Goal: Task Accomplishment & Management: Use online tool/utility

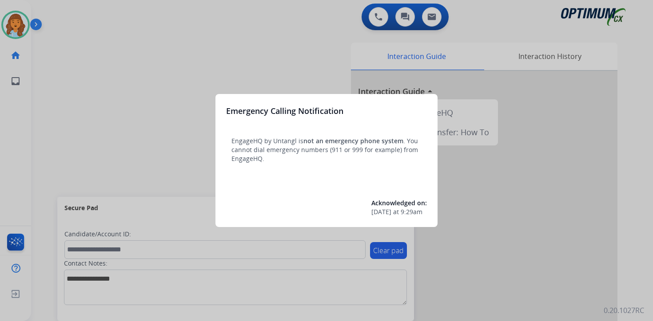
click at [60, 71] on div at bounding box center [326, 160] width 653 height 321
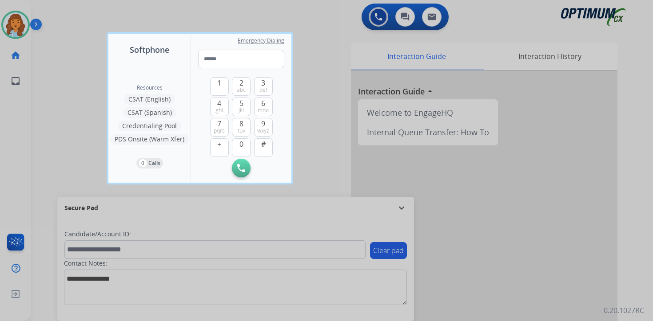
click at [60, 64] on div at bounding box center [326, 160] width 653 height 321
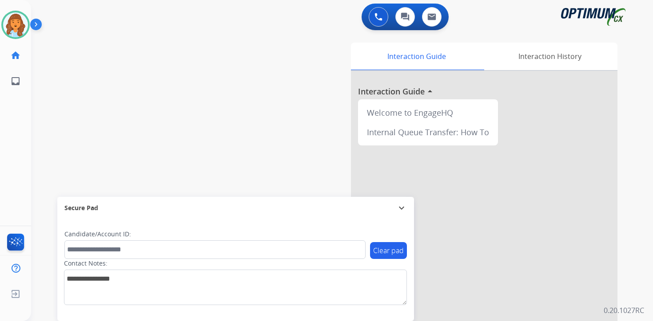
click at [37, 22] on img at bounding box center [37, 26] width 15 height 17
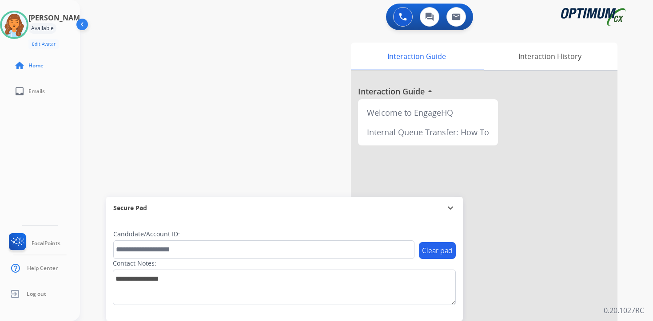
click at [640, 277] on div "0 Voice Interactions 0 Chat Interactions 0 Email Interactions swap_horiz Break …" at bounding box center [366, 160] width 573 height 321
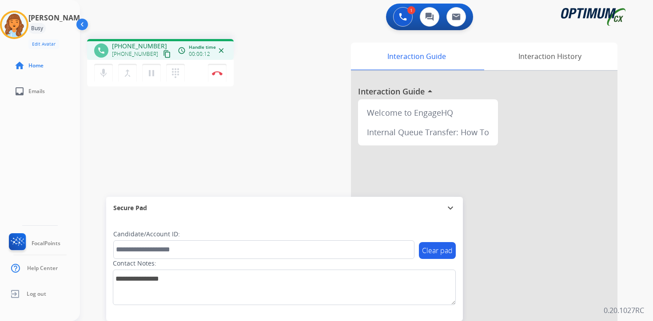
click at [162, 58] on button "content_copy" at bounding box center [167, 54] width 11 height 11
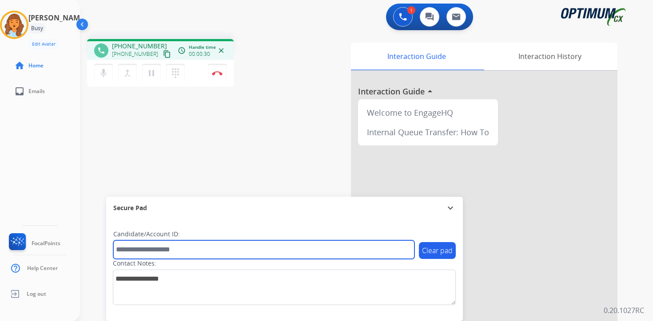
click at [159, 259] on input "text" at bounding box center [263, 250] width 301 height 19
type input "*******"
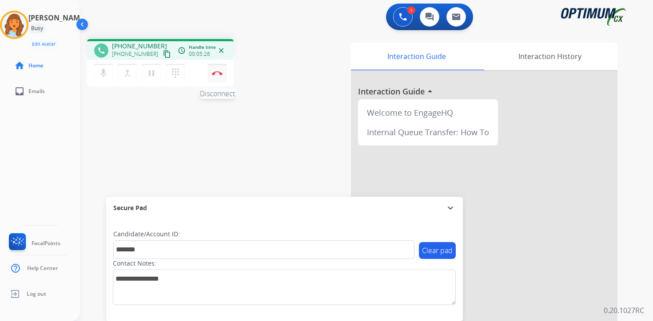
click at [220, 75] on button "Disconnect" at bounding box center [217, 73] width 19 height 19
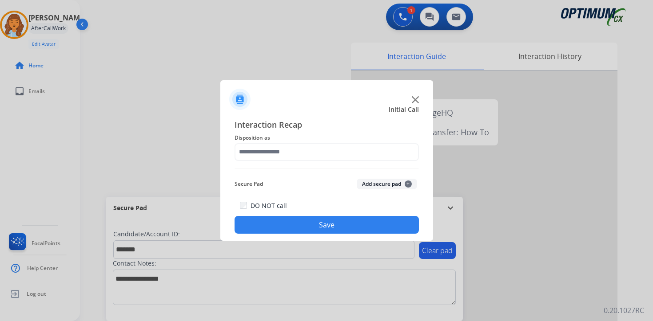
click at [404, 176] on div "Secure Pad Add secure pad +" at bounding box center [326, 184] width 184 height 18
click at [403, 179] on div "Secure Pad Add secure pad +" at bounding box center [326, 184] width 184 height 18
click at [405, 179] on button "Add secure pad +" at bounding box center [387, 184] width 60 height 11
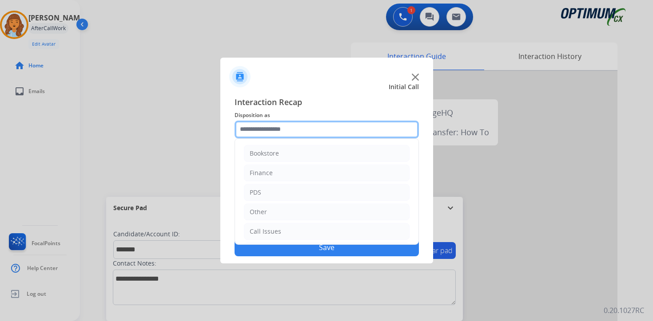
click at [243, 122] on input "text" at bounding box center [326, 130] width 184 height 18
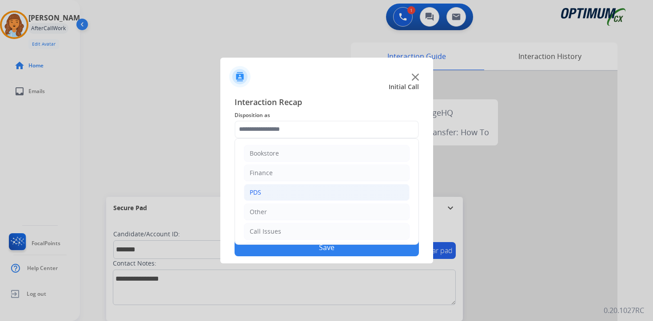
click at [257, 192] on div "PDS" at bounding box center [256, 192] width 12 height 9
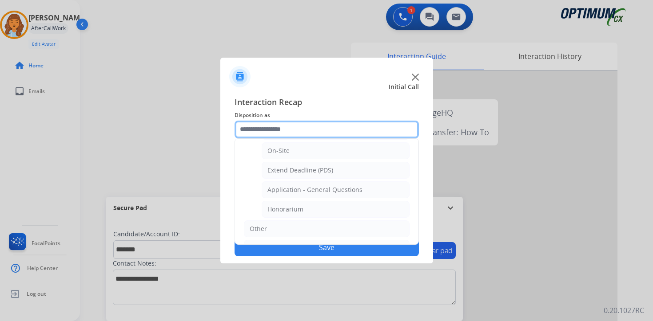
scroll to position [246, 0]
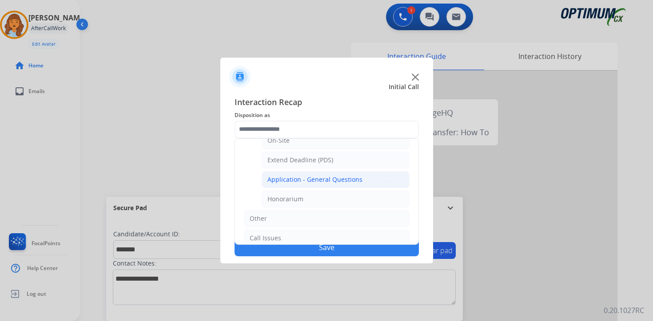
click at [314, 179] on div "Application - General Questions" at bounding box center [314, 179] width 95 height 9
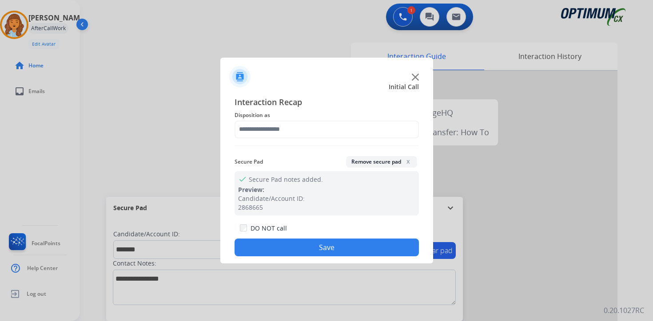
type input "**********"
click at [301, 247] on button "Save" at bounding box center [326, 248] width 184 height 18
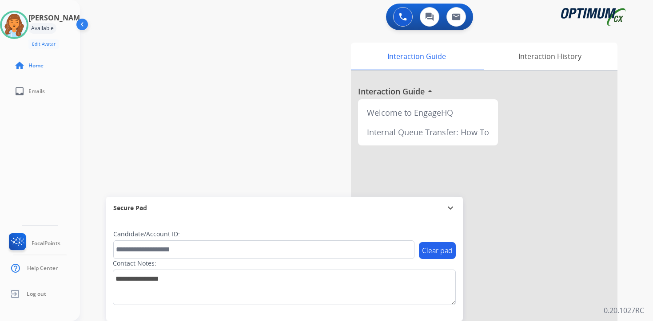
click at [633, 288] on div "0 Voice Interactions 0 Chat Interactions 0 Email Interactions swap_horiz Break …" at bounding box center [366, 160] width 573 height 321
click at [631, 278] on div "Interaction Guide Interaction History Interaction Guide arrow_drop_up Welcome t…" at bounding box center [471, 220] width 322 height 363
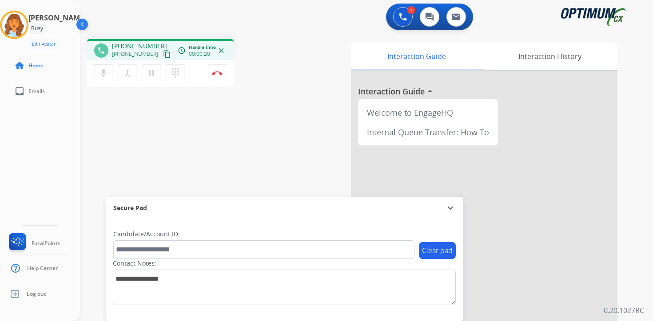
click at [163, 54] on mat-icon "content_copy" at bounding box center [167, 54] width 8 height 8
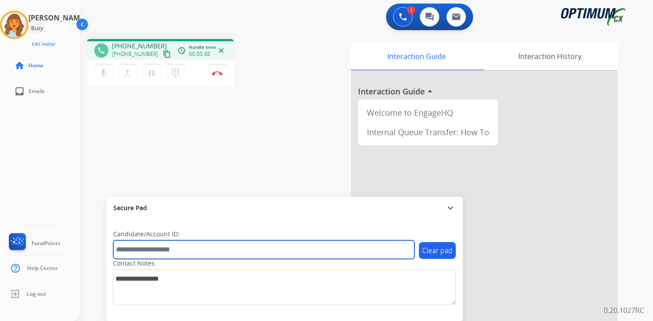
click at [205, 248] on input "text" at bounding box center [263, 250] width 301 height 19
type input "*******"
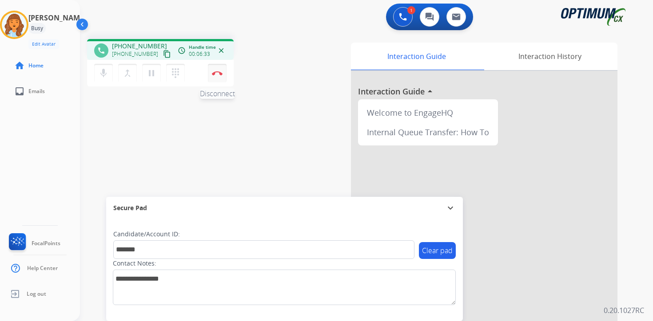
click at [214, 74] on img at bounding box center [217, 73] width 11 height 4
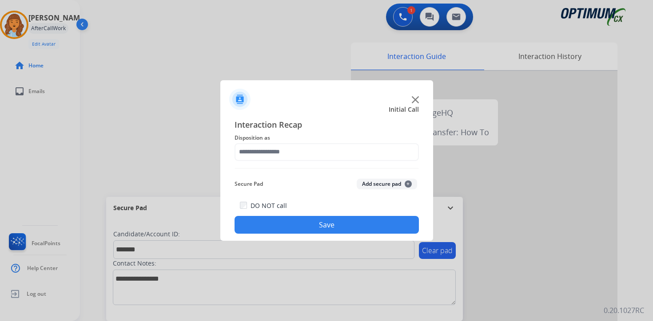
click at [405, 182] on span "+" at bounding box center [408, 184] width 7 height 7
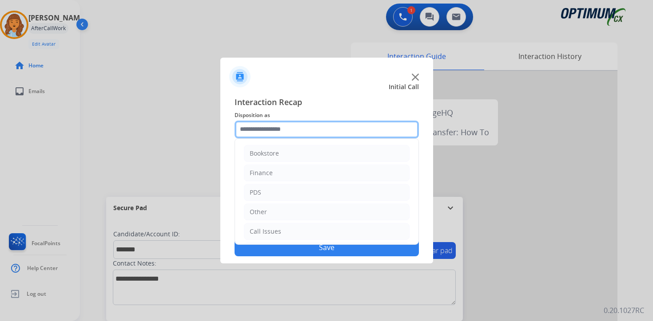
click at [282, 133] on input "text" at bounding box center [326, 130] width 184 height 18
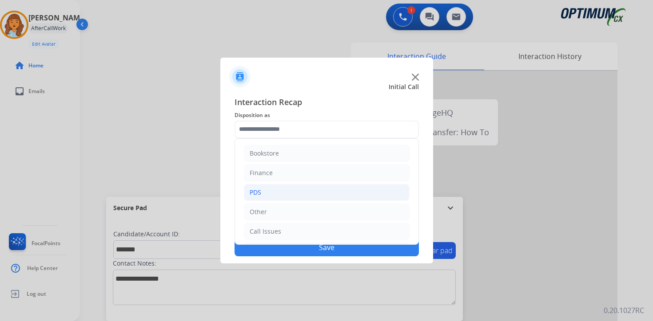
click at [262, 190] on li "PDS" at bounding box center [327, 192] width 166 height 17
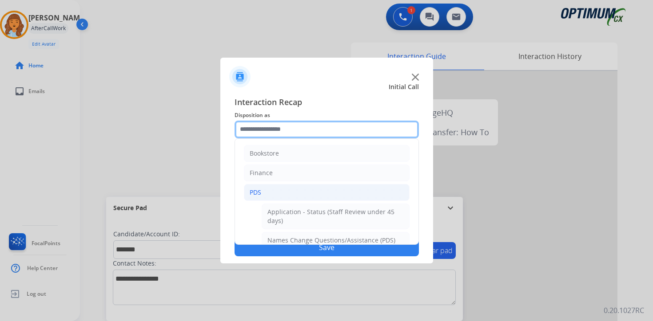
scroll to position [148, 0]
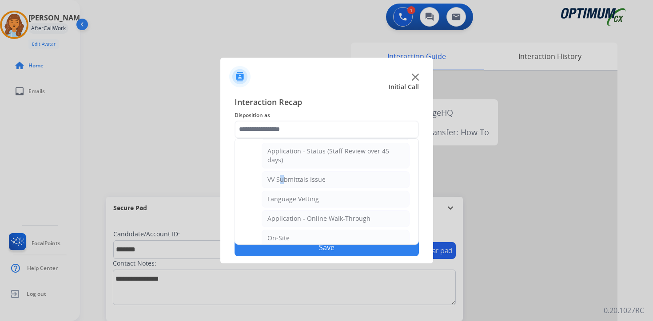
click at [278, 181] on div "VV Submittals Issue" at bounding box center [296, 179] width 58 height 9
type input "**********"
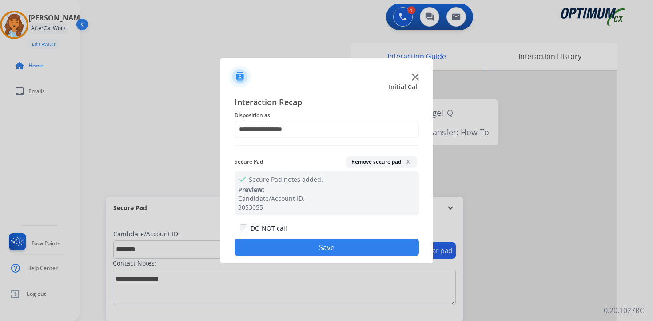
click at [301, 251] on button "Save" at bounding box center [326, 248] width 184 height 18
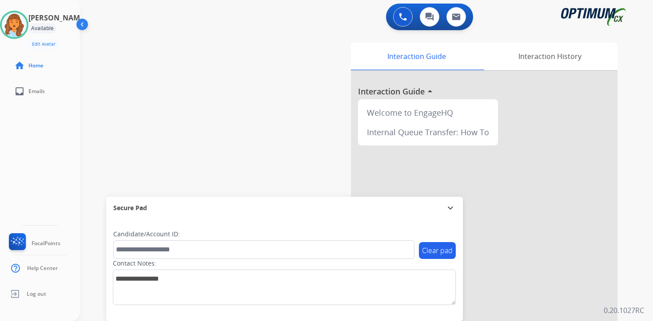
click at [635, 262] on div "0 Voice Interactions 0 Chat Interactions 0 Email Interactions swap_horiz Break …" at bounding box center [366, 160] width 573 height 321
click at [639, 287] on div "0 Voice Interactions 0 Chat Interactions 0 Email Interactions swap_horiz Break …" at bounding box center [366, 160] width 573 height 321
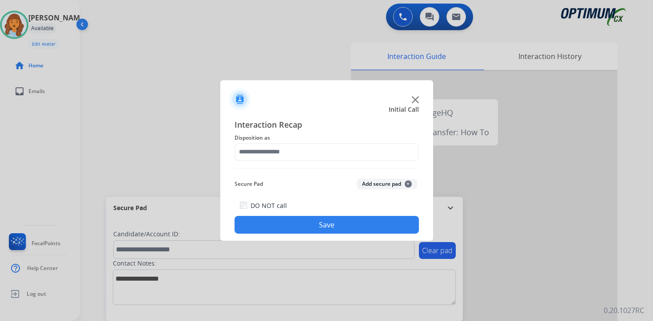
click at [247, 33] on div at bounding box center [326, 160] width 653 height 321
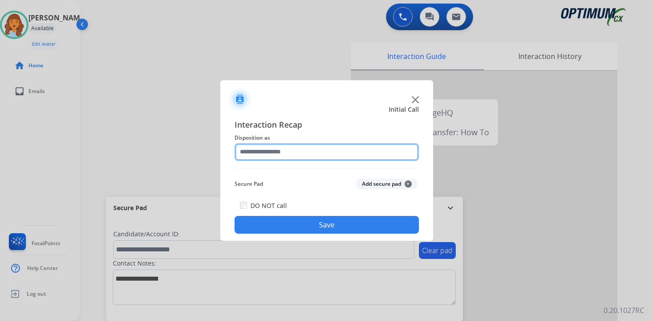
click at [403, 153] on input "text" at bounding box center [326, 152] width 184 height 18
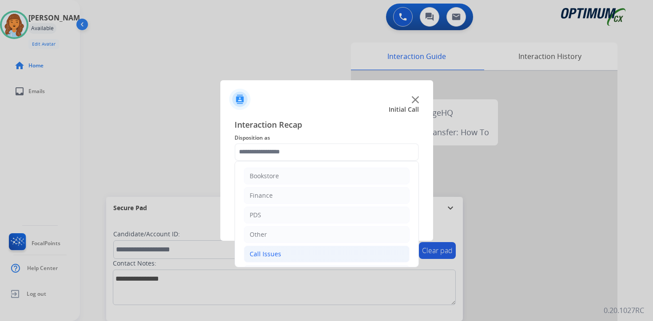
click at [269, 260] on li "Call Issues" at bounding box center [327, 254] width 166 height 17
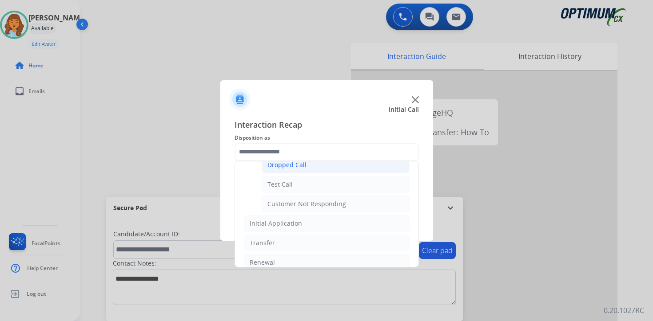
click at [319, 169] on li "Dropped Call" at bounding box center [336, 165] width 148 height 17
type input "**********"
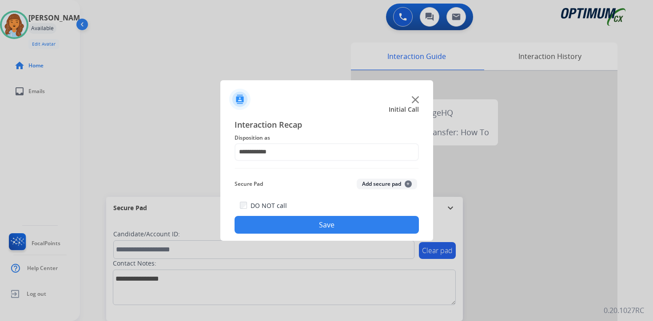
click at [368, 222] on button "Save" at bounding box center [326, 225] width 184 height 18
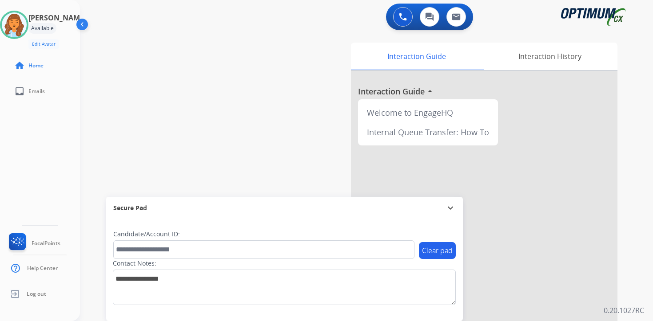
click at [638, 212] on div "0 Voice Interactions 0 Chat Interactions 0 Email Interactions swap_horiz Break …" at bounding box center [366, 160] width 573 height 321
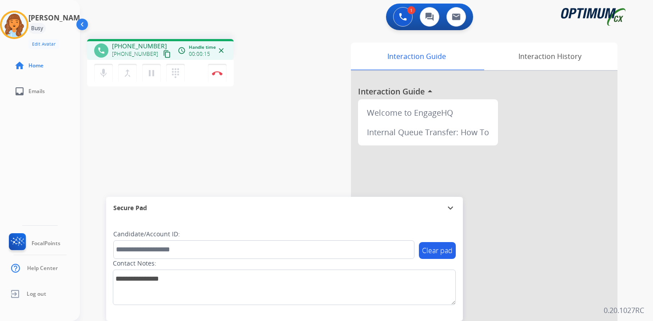
click at [163, 57] on mat-icon "content_copy" at bounding box center [167, 54] width 8 height 8
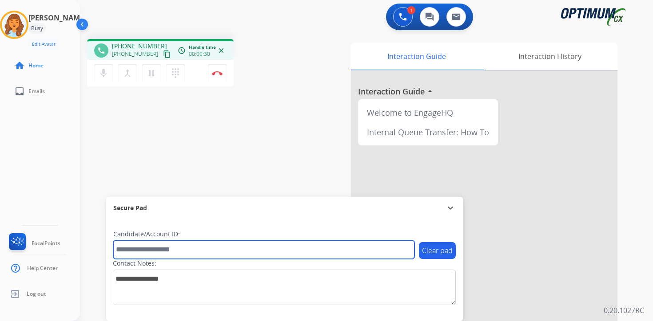
click at [169, 246] on input "text" at bounding box center [263, 250] width 301 height 19
type input "*********"
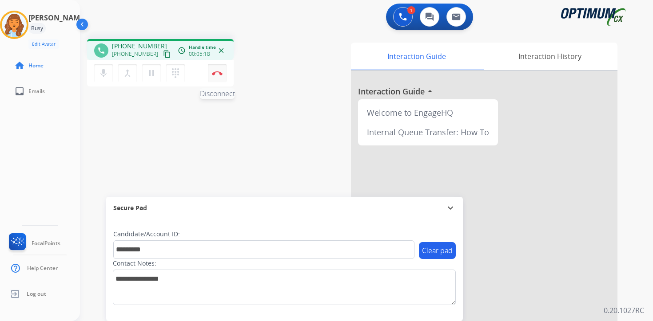
click at [218, 77] on button "Disconnect" at bounding box center [217, 73] width 19 height 19
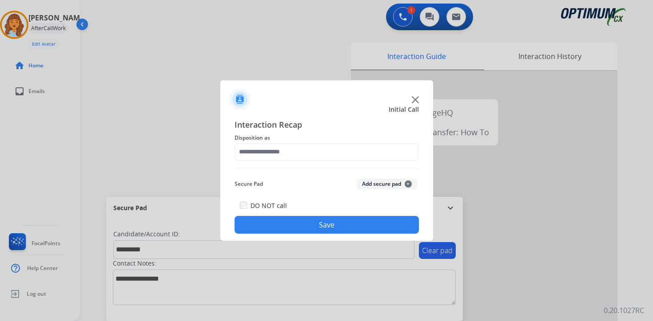
click at [410, 184] on span "+" at bounding box center [408, 184] width 7 height 7
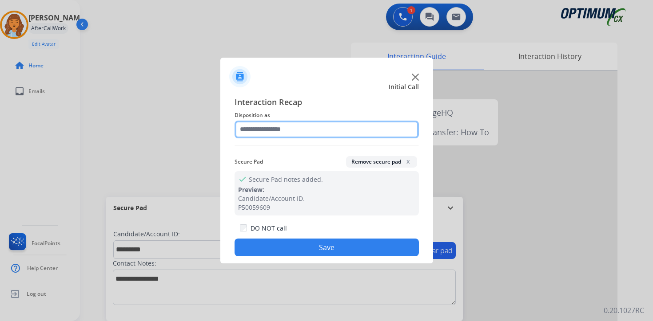
click at [268, 130] on input "text" at bounding box center [326, 130] width 184 height 18
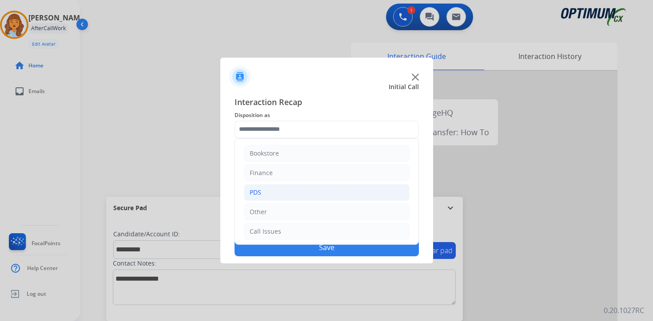
click at [263, 190] on li "PDS" at bounding box center [327, 192] width 166 height 17
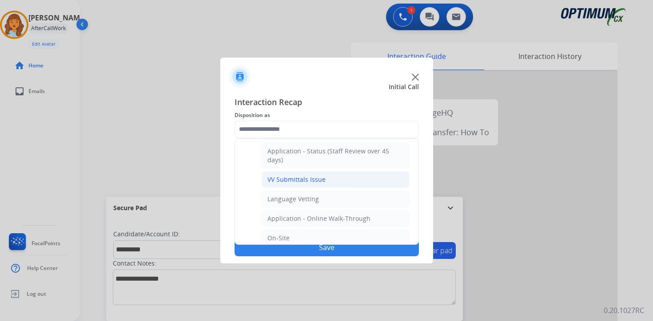
click at [288, 176] on div "VV Submittals Issue" at bounding box center [296, 179] width 58 height 9
type input "**********"
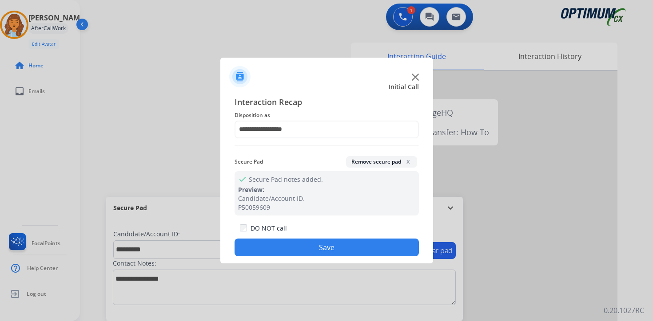
click at [274, 249] on button "Save" at bounding box center [326, 248] width 184 height 18
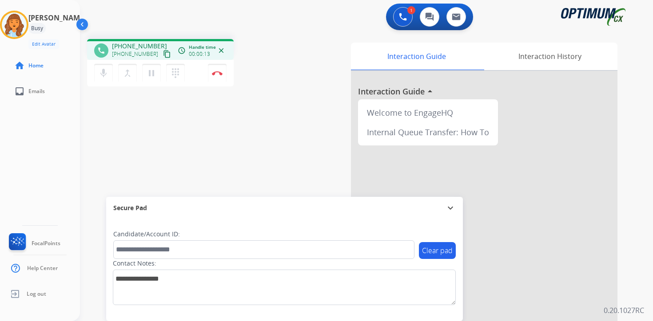
click at [156, 48] on div "[PHONE_NUMBER] [PHONE_NUMBER] content_copy" at bounding box center [142, 51] width 60 height 18
click at [162, 59] on button "content_copy" at bounding box center [167, 54] width 11 height 11
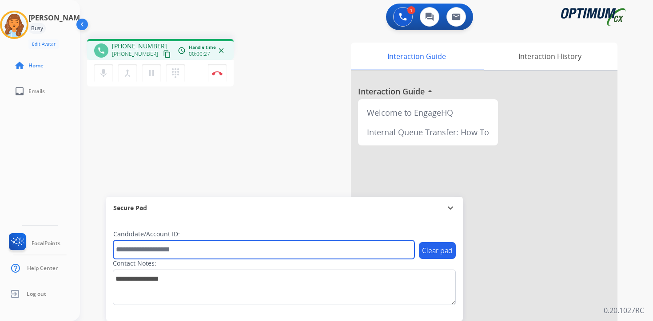
click at [165, 250] on input "text" at bounding box center [263, 250] width 301 height 19
type input "*******"
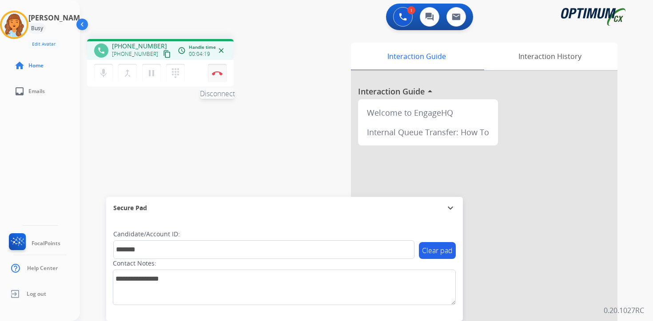
click at [222, 73] on button "Disconnect" at bounding box center [217, 73] width 19 height 19
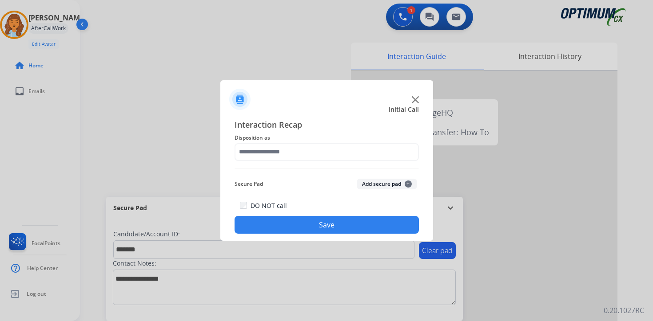
click at [393, 182] on button "Add secure pad +" at bounding box center [387, 184] width 60 height 11
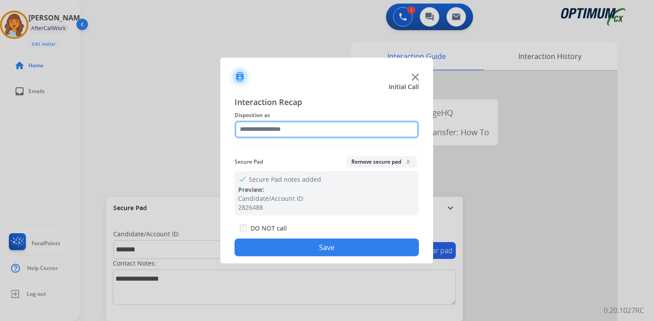
click at [261, 131] on input "text" at bounding box center [326, 130] width 184 height 18
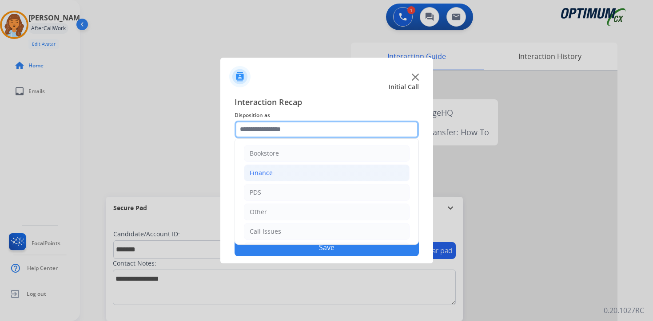
scroll to position [60, 0]
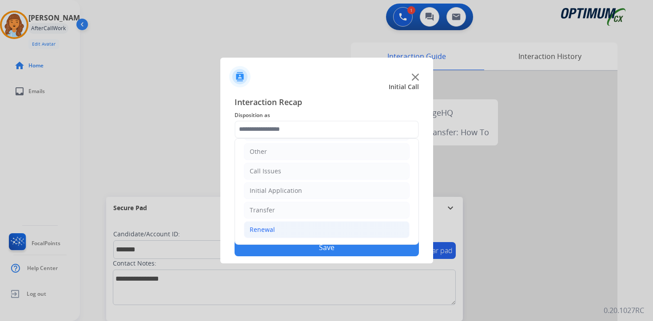
click at [270, 234] on li "Renewal" at bounding box center [327, 230] width 166 height 17
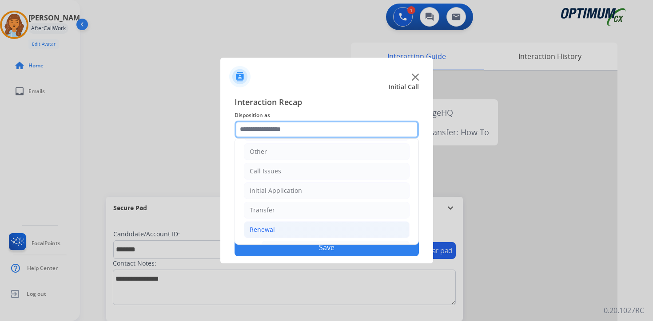
scroll to position [208, 0]
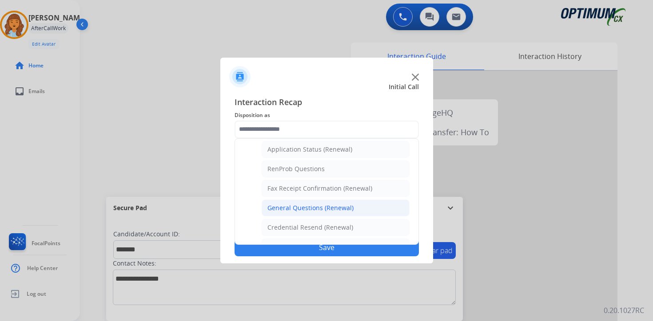
click at [281, 208] on div "General Questions (Renewal)" at bounding box center [310, 208] width 86 height 9
type input "**********"
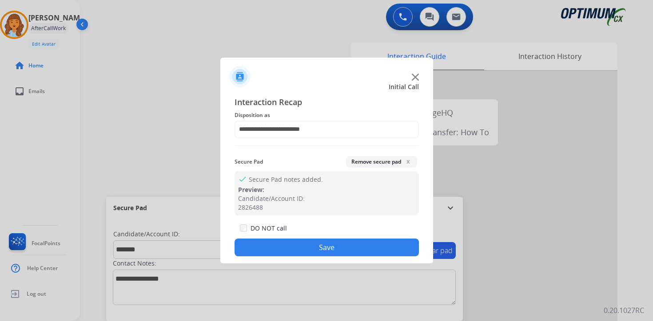
click at [278, 245] on button "Save" at bounding box center [326, 248] width 184 height 18
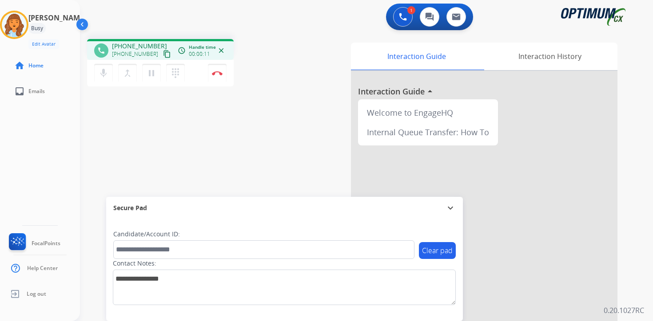
click at [163, 53] on mat-icon "content_copy" at bounding box center [167, 54] width 8 height 8
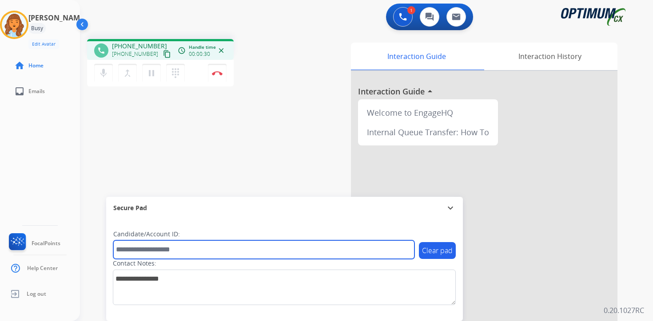
click at [183, 245] on input "text" at bounding box center [263, 250] width 301 height 19
type input "*******"
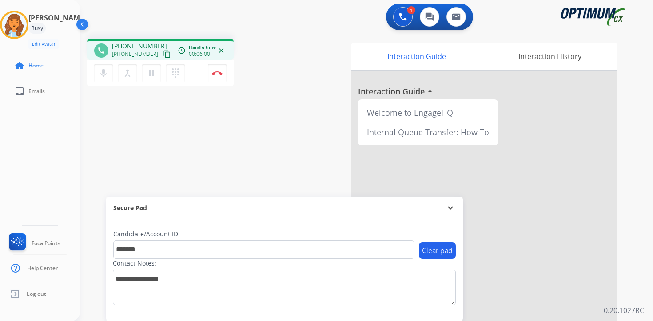
click at [650, 308] on div "1 Voice Interactions 0 Chat Interactions 0 Email Interactions phone [PHONE_NUMB…" at bounding box center [366, 160] width 573 height 321
click at [218, 73] on img at bounding box center [217, 73] width 11 height 4
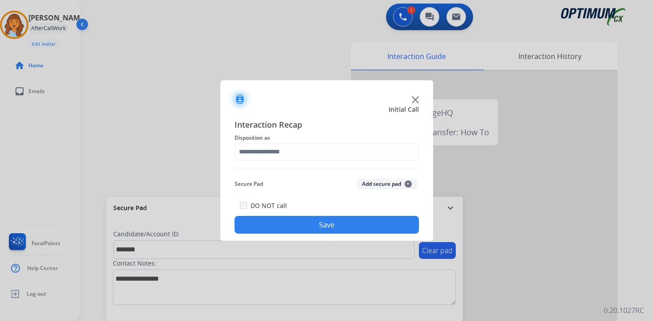
click at [397, 181] on button "Add secure pad +" at bounding box center [387, 184] width 60 height 11
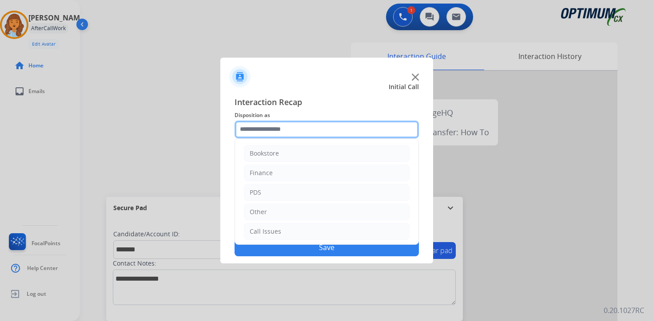
click at [267, 129] on input "text" at bounding box center [326, 130] width 184 height 18
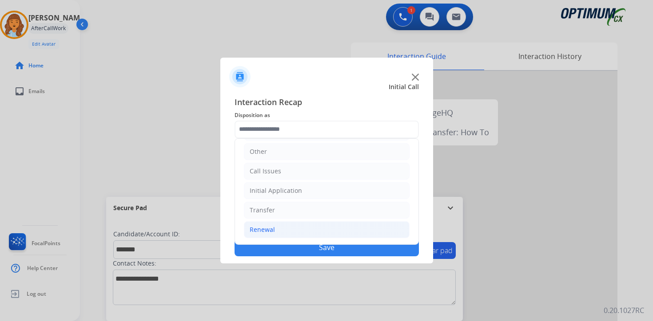
click at [278, 230] on li "Renewal" at bounding box center [327, 230] width 166 height 17
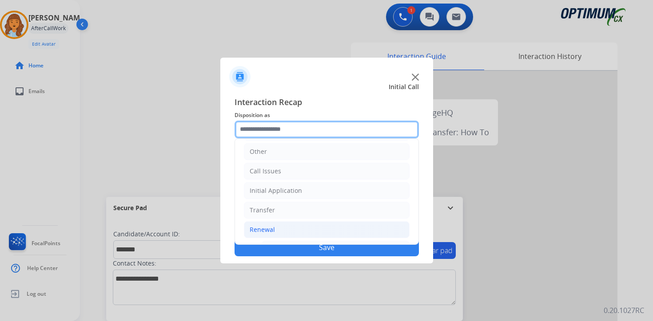
scroll to position [208, 0]
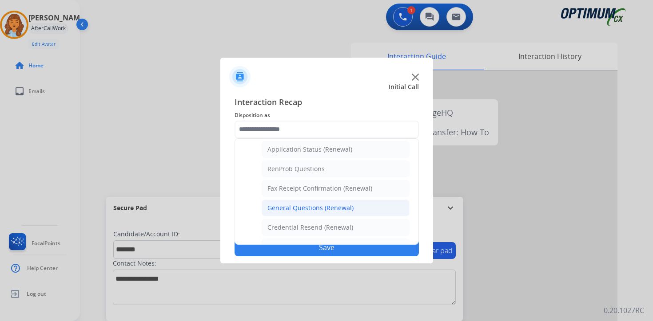
click at [287, 207] on div "General Questions (Renewal)" at bounding box center [310, 208] width 86 height 9
type input "**********"
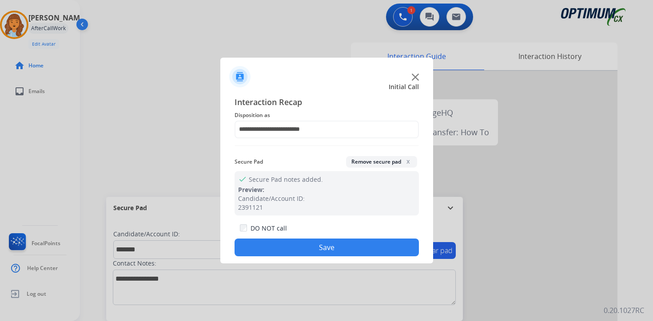
click at [282, 259] on div "**********" at bounding box center [326, 176] width 213 height 175
click at [278, 244] on button "Save" at bounding box center [326, 248] width 184 height 18
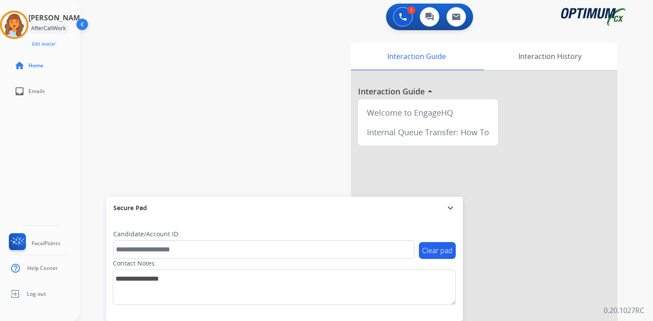
click at [628, 241] on div "Interaction Guide Interaction History Interaction Guide arrow_drop_up Welcome t…" at bounding box center [471, 220] width 322 height 363
click at [24, 20] on img at bounding box center [14, 24] width 25 height 25
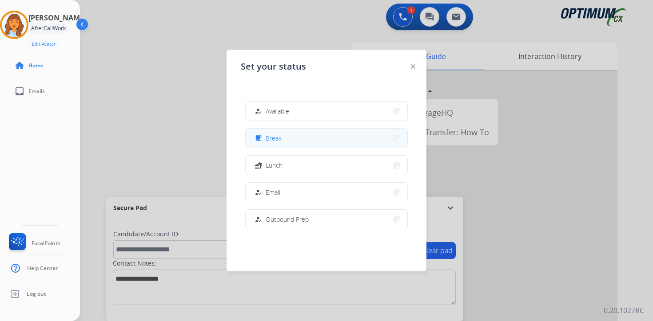
click at [266, 135] on div "free_breakfast Break" at bounding box center [267, 138] width 29 height 11
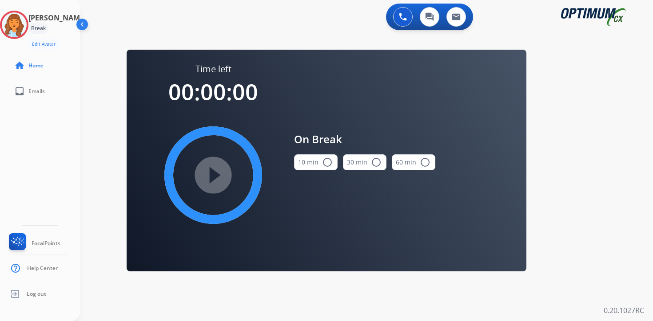
click at [648, 183] on div "0 Voice Interactions 0 Chat Interactions 0 Email Interactions swap_horiz Break …" at bounding box center [366, 160] width 573 height 321
click at [27, 24] on img at bounding box center [14, 24] width 25 height 25
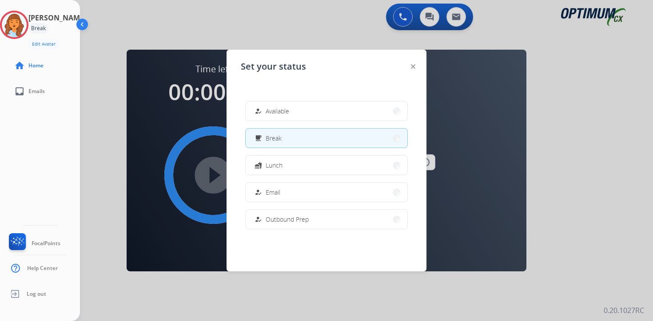
click at [286, 99] on div "how_to_reg Available free_breakfast Break fastfood Lunch how_to_reg Email how_t…" at bounding box center [326, 165] width 171 height 142
click at [291, 113] on button "how_to_reg Available" at bounding box center [327, 111] width 162 height 19
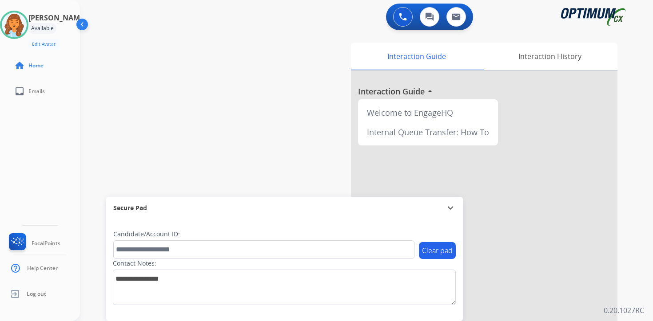
click at [628, 278] on div "Interaction Guide Interaction History Interaction Guide arrow_drop_up Welcome t…" at bounding box center [471, 220] width 322 height 363
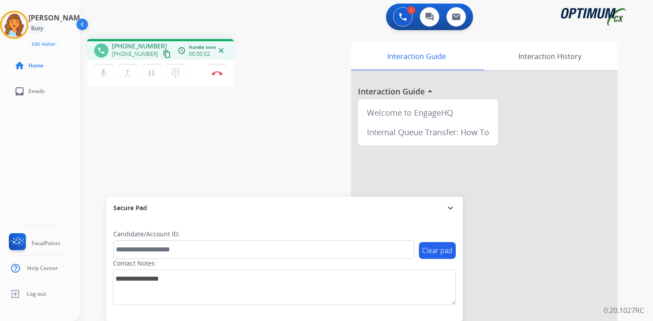
click at [163, 51] on mat-icon "content_copy" at bounding box center [167, 54] width 8 height 8
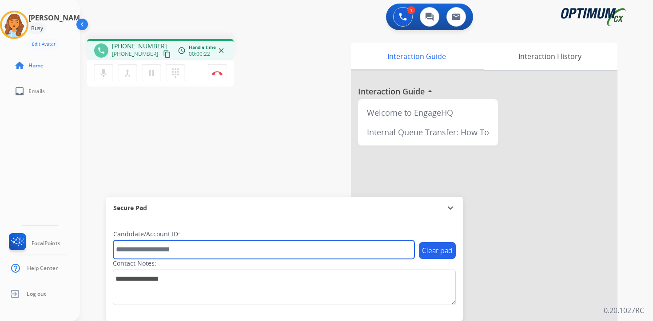
click at [173, 253] on input "text" at bounding box center [263, 250] width 301 height 19
type input "*******"
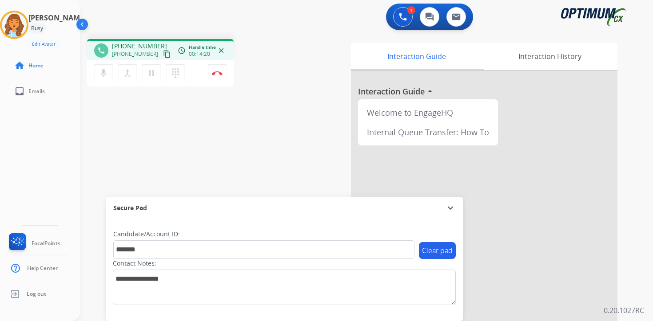
click at [639, 300] on div "1 Voice Interactions 0 Chat Interactions 0 Email Interactions phone [PHONE_NUMB…" at bounding box center [366, 160] width 573 height 321
click at [624, 245] on div "Interaction Guide Interaction History Interaction Guide arrow_drop_up Welcome t…" at bounding box center [471, 220] width 322 height 363
click at [223, 78] on button "Disconnect" at bounding box center [217, 73] width 19 height 19
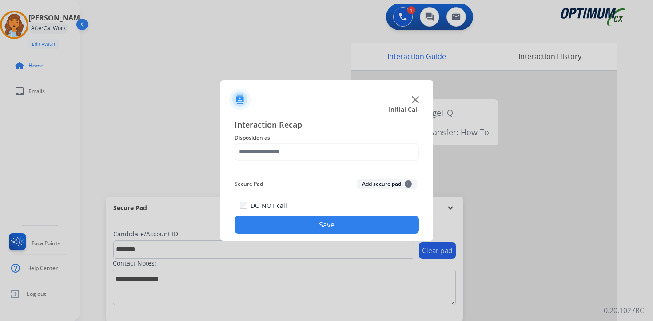
click at [403, 184] on button "Add secure pad +" at bounding box center [387, 184] width 60 height 11
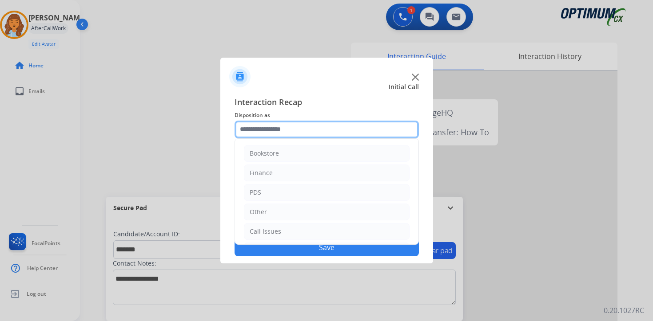
click at [272, 135] on input "text" at bounding box center [326, 130] width 184 height 18
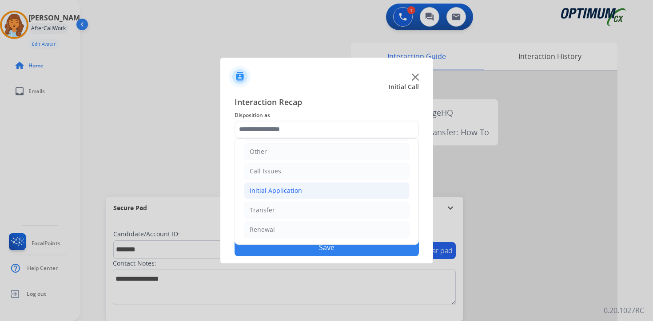
click at [269, 194] on div "Initial Application" at bounding box center [276, 191] width 52 height 9
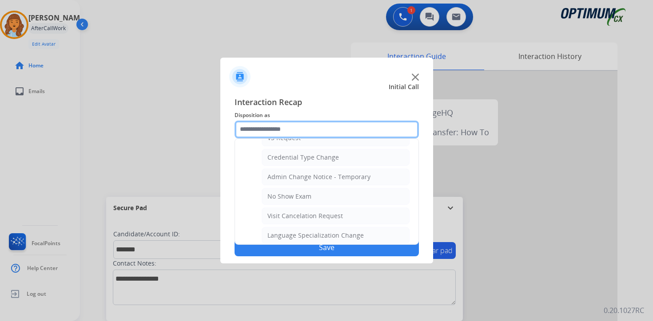
scroll to position [504, 0]
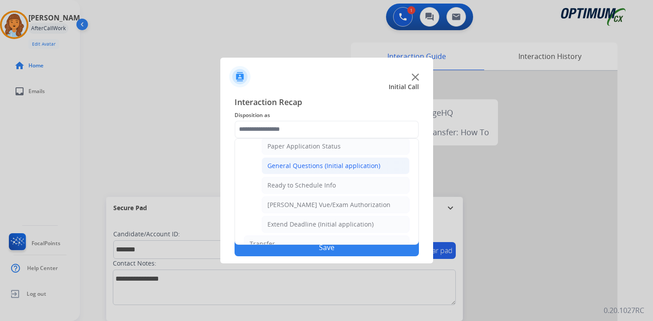
click at [276, 166] on div "General Questions (Initial application)" at bounding box center [323, 166] width 113 height 9
type input "**********"
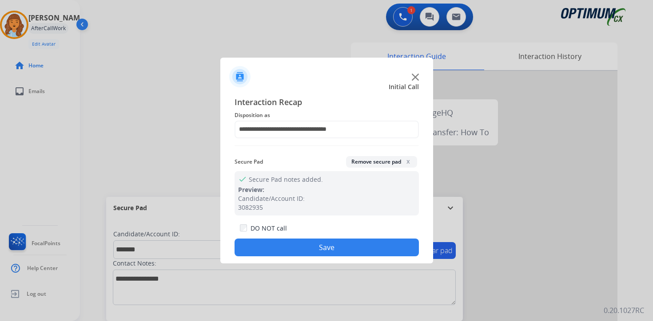
click at [281, 246] on button "Save" at bounding box center [326, 248] width 184 height 18
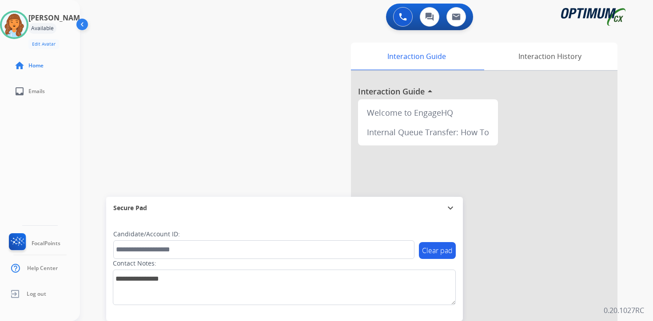
click at [637, 248] on div "0 Voice Interactions 0 Chat Interactions 0 Email Interactions swap_horiz Break …" at bounding box center [366, 160] width 573 height 321
click at [632, 212] on div "0 Voice Interactions 0 Chat Interactions 0 Email Interactions swap_horiz Break …" at bounding box center [366, 160] width 573 height 321
click at [637, 197] on div "0 Voice Interactions 0 Chat Interactions 0 Email Interactions swap_horiz Break …" at bounding box center [366, 160] width 573 height 321
click at [643, 265] on div "0 Voice Interactions 0 Chat Interactions 0 Email Interactions swap_horiz Break …" at bounding box center [366, 160] width 573 height 321
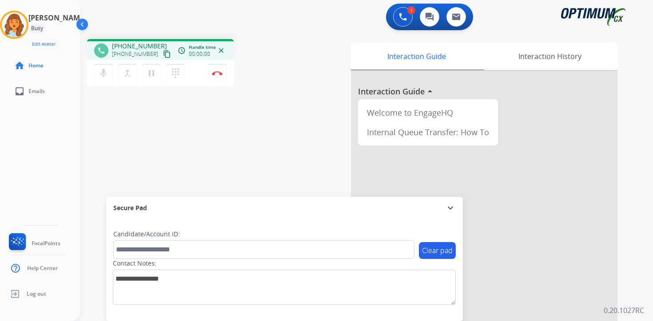
click at [163, 57] on mat-icon "content_copy" at bounding box center [167, 54] width 8 height 8
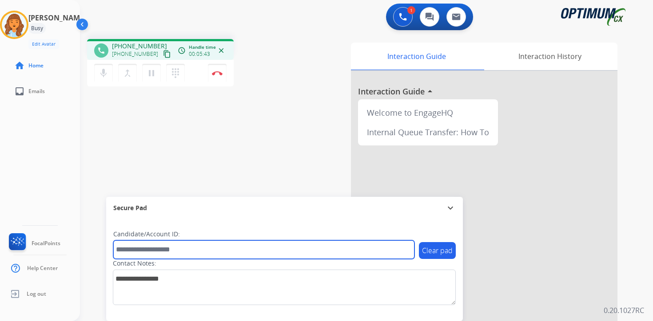
click at [160, 250] on input "text" at bounding box center [263, 250] width 301 height 19
type input "*******"
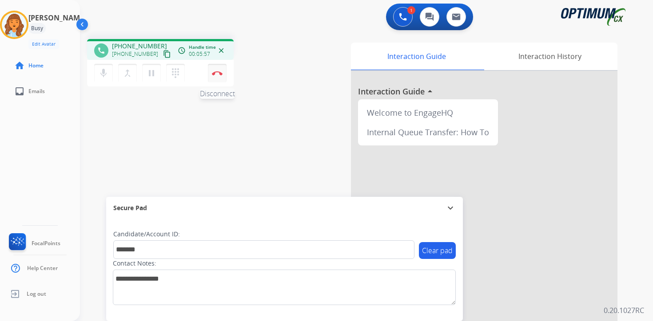
click at [220, 77] on button "Disconnect" at bounding box center [217, 73] width 19 height 19
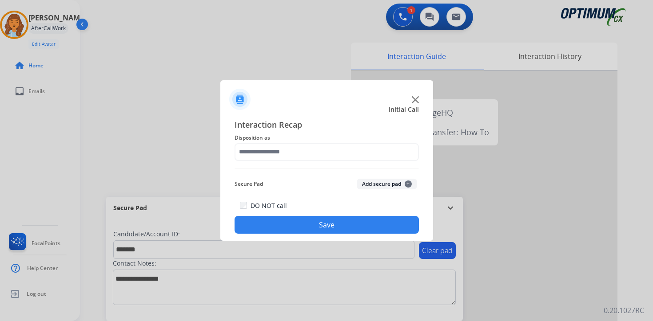
click at [410, 180] on button "Add secure pad +" at bounding box center [387, 184] width 60 height 11
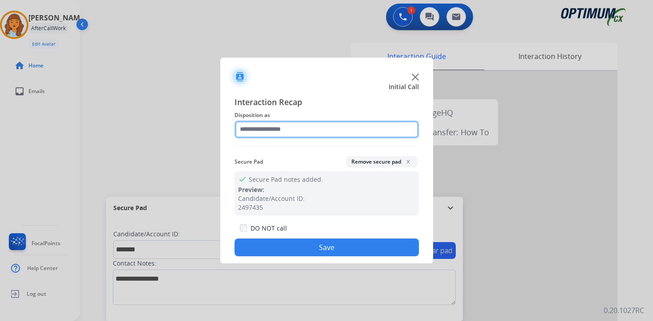
click at [247, 126] on input "text" at bounding box center [326, 130] width 184 height 18
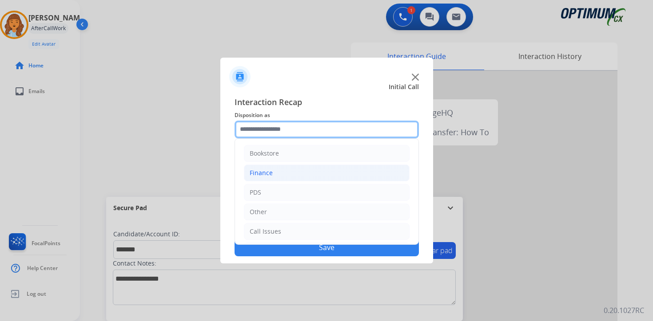
scroll to position [60, 0]
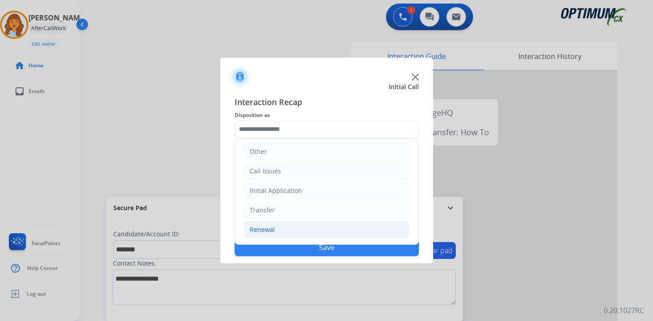
click at [269, 232] on div "Renewal" at bounding box center [262, 230] width 25 height 9
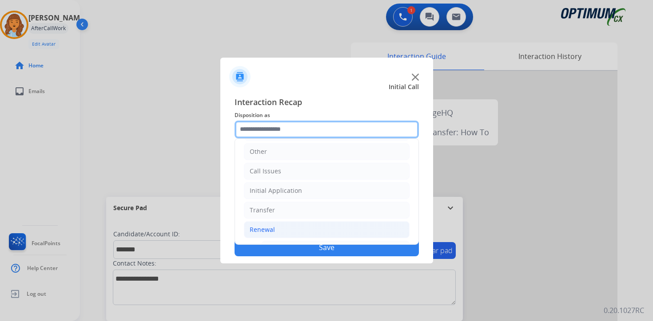
scroll to position [208, 0]
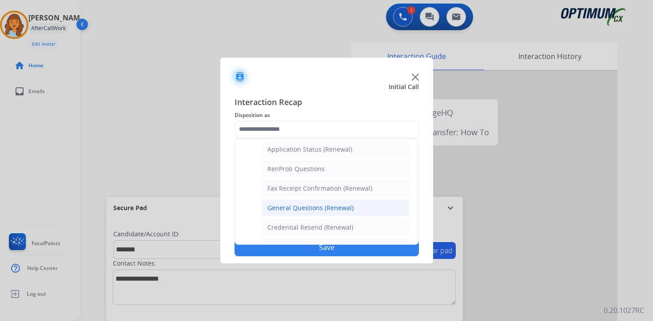
click at [280, 210] on div "General Questions (Renewal)" at bounding box center [310, 208] width 86 height 9
type input "**********"
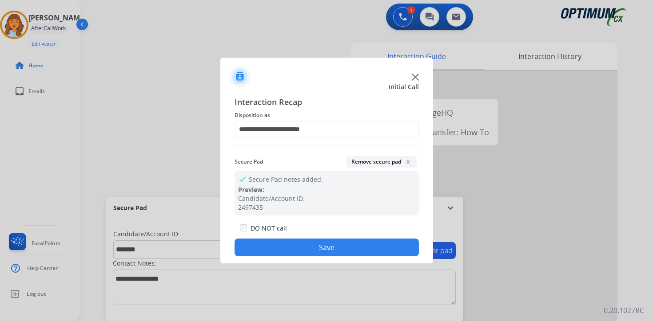
click at [262, 252] on button "Save" at bounding box center [326, 248] width 184 height 18
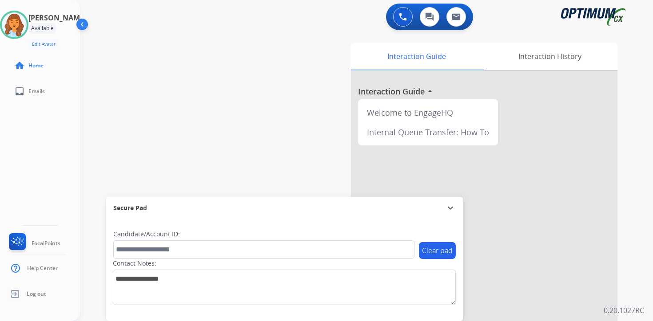
click at [643, 248] on div "0 Voice Interactions 0 Chat Interactions 0 Email Interactions swap_horiz Break …" at bounding box center [366, 160] width 573 height 321
click at [635, 244] on div "0 Voice Interactions 0 Chat Interactions 0 Email Interactions swap_horiz Break …" at bounding box center [366, 160] width 573 height 321
click at [633, 270] on div "0 Voice Interactions 0 Chat Interactions 0 Email Interactions swap_horiz Break …" at bounding box center [366, 160] width 573 height 321
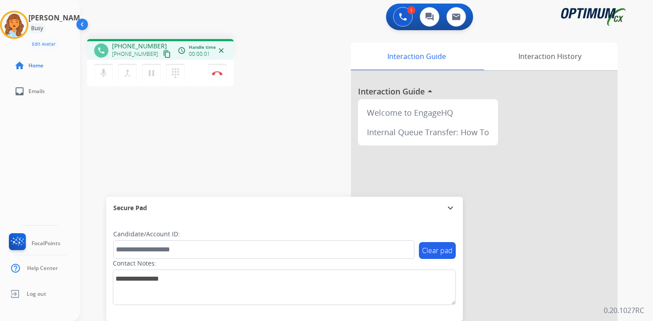
click at [625, 300] on div "Interaction Guide Interaction History Interaction Guide arrow_drop_up Welcome t…" at bounding box center [471, 220] width 322 height 363
click at [163, 53] on mat-icon "content_copy" at bounding box center [167, 54] width 8 height 8
click at [215, 79] on button "Disconnect" at bounding box center [217, 73] width 19 height 19
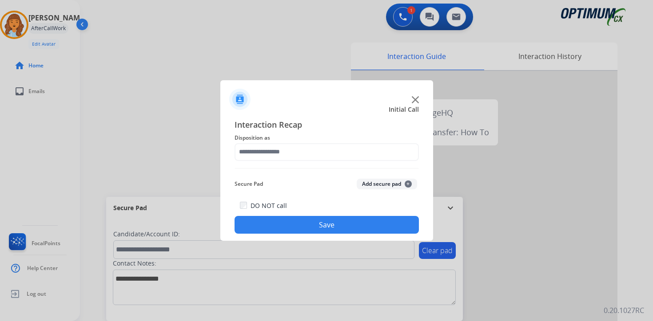
click at [414, 191] on div "Secure Pad Add secure pad +" at bounding box center [326, 184] width 184 height 18
click at [412, 187] on button "Add secure pad +" at bounding box center [387, 184] width 60 height 11
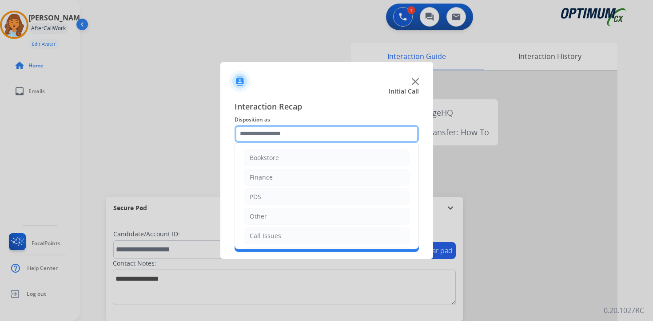
click at [308, 137] on input "text" at bounding box center [326, 134] width 184 height 18
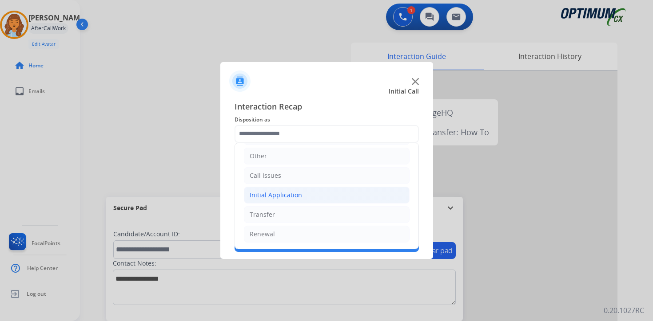
click at [276, 197] on div "Initial Application" at bounding box center [276, 195] width 52 height 9
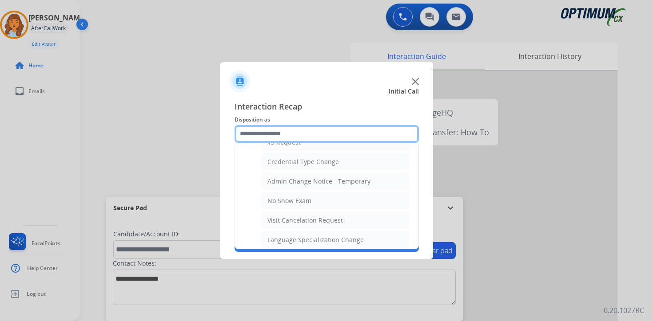
scroll to position [504, 0]
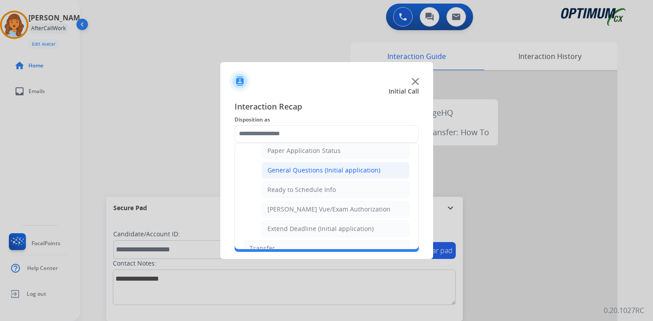
click at [278, 172] on div "General Questions (Initial application)" at bounding box center [323, 170] width 113 height 9
type input "**********"
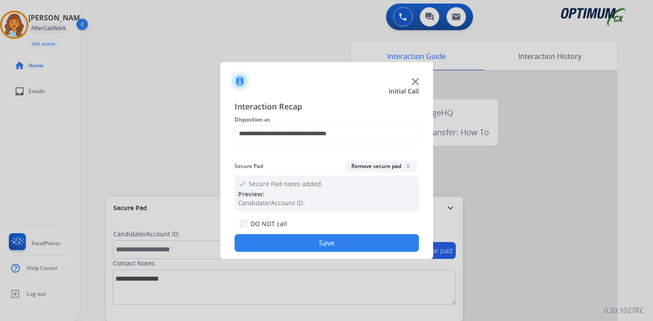
click at [286, 247] on button "Save" at bounding box center [326, 243] width 184 height 18
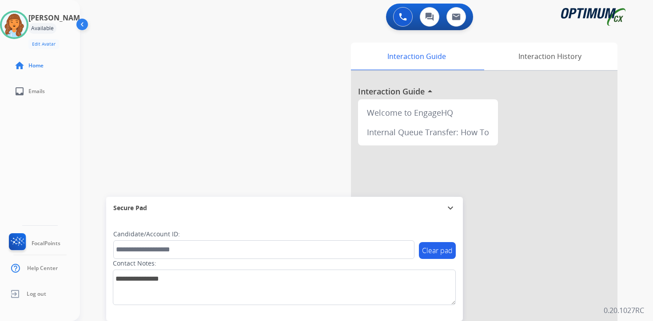
click at [627, 306] on p "0.20.1027RC" at bounding box center [623, 311] width 40 height 11
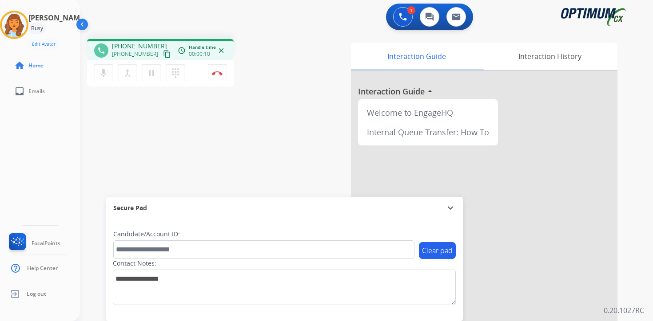
click at [163, 52] on mat-icon "content_copy" at bounding box center [167, 54] width 8 height 8
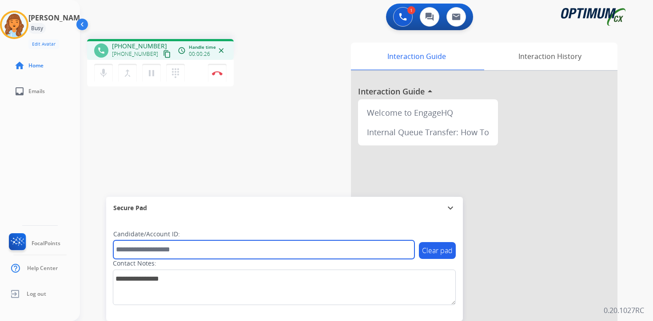
click at [219, 241] on input "text" at bounding box center [263, 250] width 301 height 19
type input "*******"
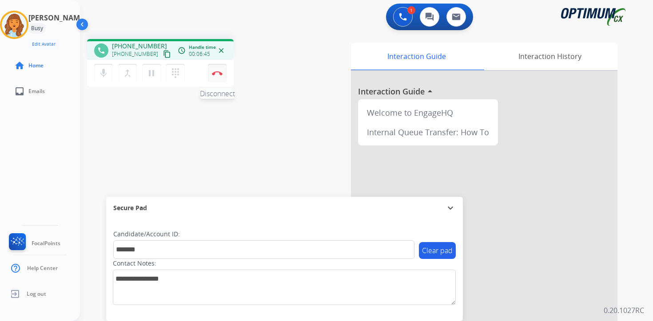
click at [219, 74] on img at bounding box center [217, 73] width 11 height 4
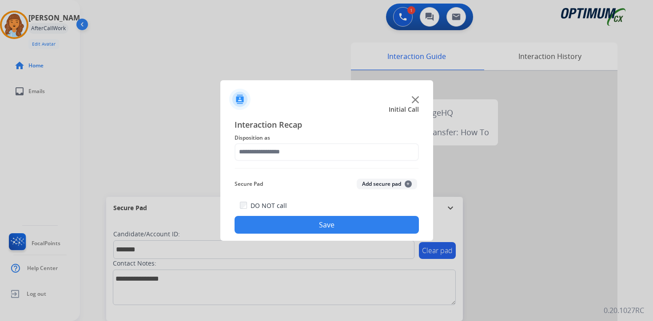
click at [401, 185] on button "Add secure pad +" at bounding box center [387, 184] width 60 height 11
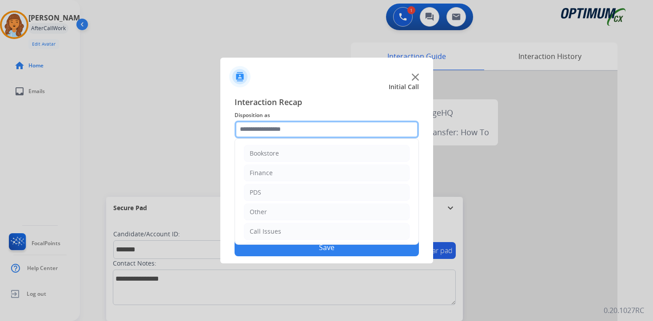
click at [254, 122] on input "text" at bounding box center [326, 130] width 184 height 18
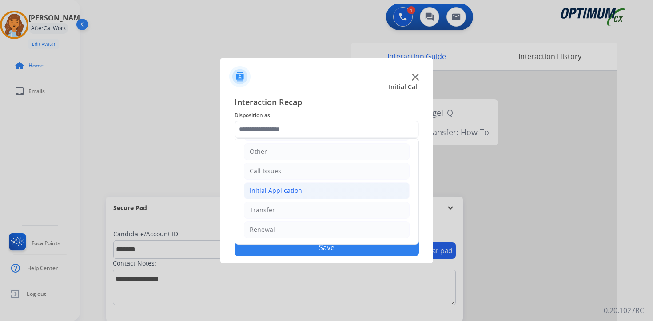
click at [256, 187] on div "Initial Application" at bounding box center [276, 191] width 52 height 9
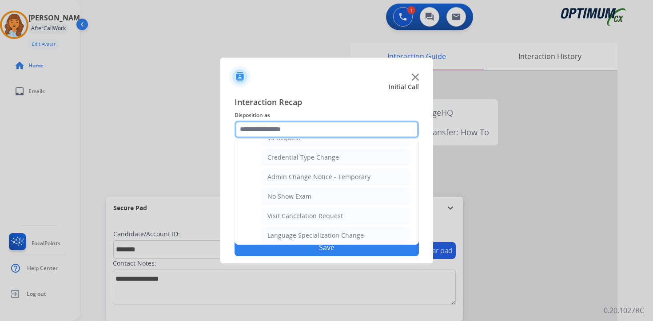
scroll to position [504, 0]
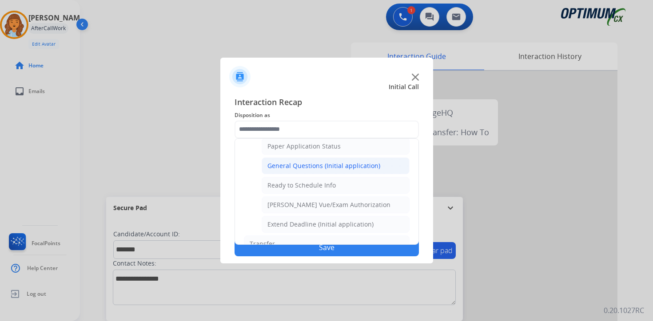
click at [276, 168] on div "General Questions (Initial application)" at bounding box center [323, 166] width 113 height 9
type input "**********"
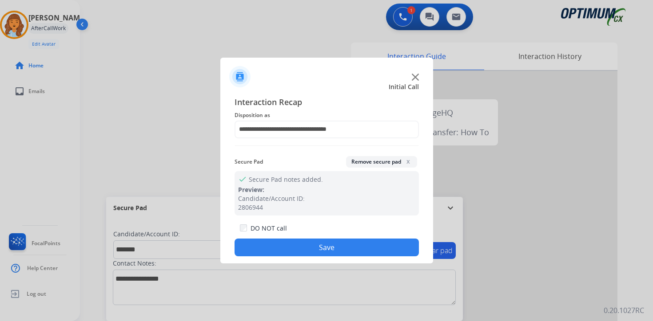
click at [282, 242] on button "Save" at bounding box center [326, 248] width 184 height 18
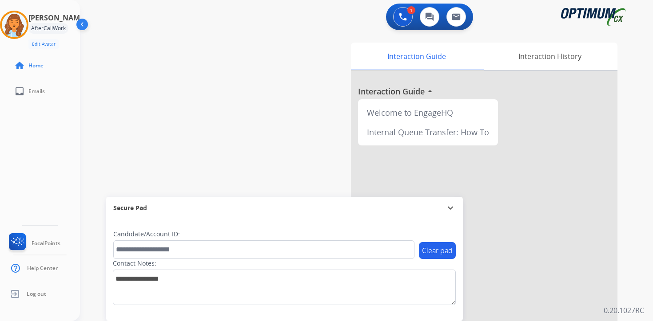
click at [640, 270] on div "1 Voice Interactions 0 Chat Interactions 0 Email Interactions swap_horiz Break …" at bounding box center [366, 160] width 573 height 321
click at [25, 16] on img at bounding box center [14, 24] width 25 height 25
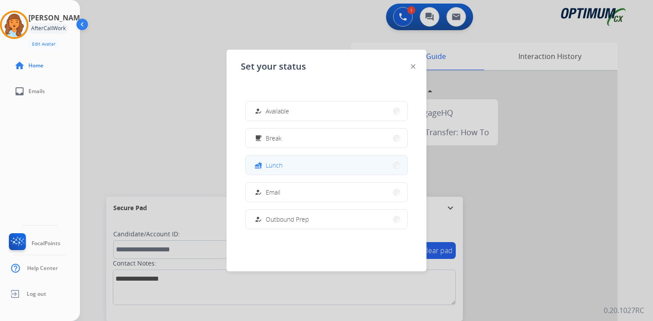
click at [291, 166] on button "fastfood Lunch" at bounding box center [327, 165] width 162 height 19
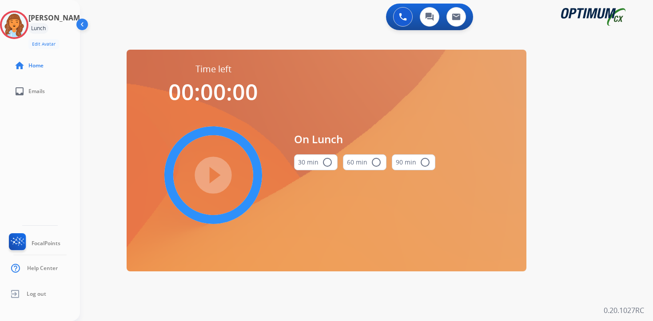
click at [595, 218] on div "0 Voice Interactions 0 Chat Interactions 0 Email Interactions swap_horiz Break …" at bounding box center [366, 160] width 573 height 321
click at [27, 25] on img at bounding box center [14, 24] width 25 height 25
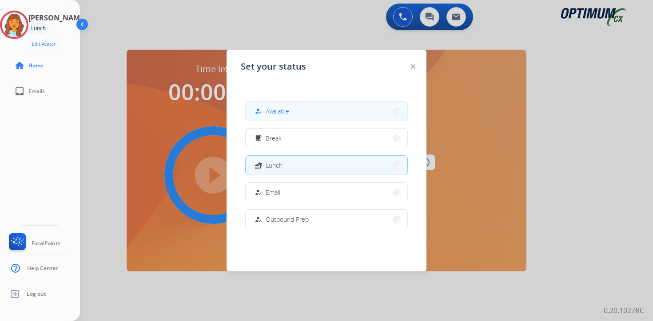
click at [267, 108] on div "how_to_reg Available" at bounding box center [271, 111] width 36 height 11
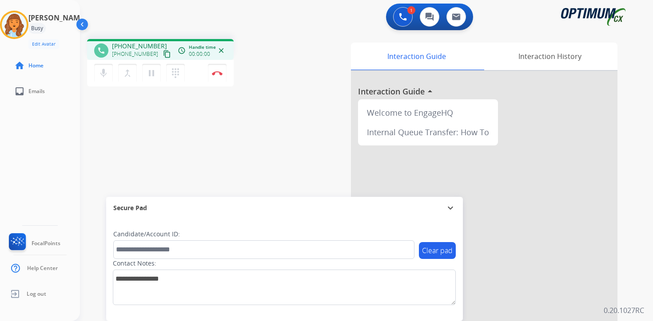
click at [647, 210] on div "1 Voice Interactions 0 Chat Interactions 0 Email Interactions phone [PHONE_NUMB…" at bounding box center [366, 160] width 573 height 321
click at [163, 54] on mat-icon "content_copy" at bounding box center [167, 54] width 8 height 8
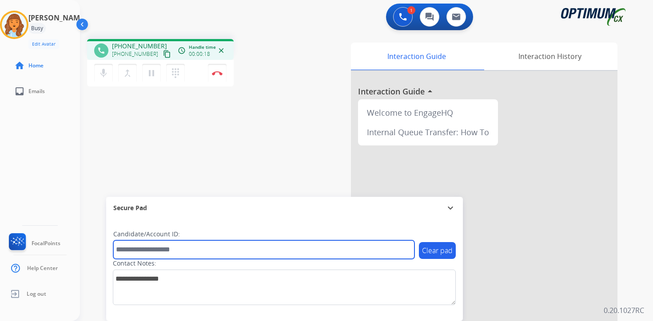
click at [172, 245] on input "text" at bounding box center [263, 250] width 301 height 19
type input "*******"
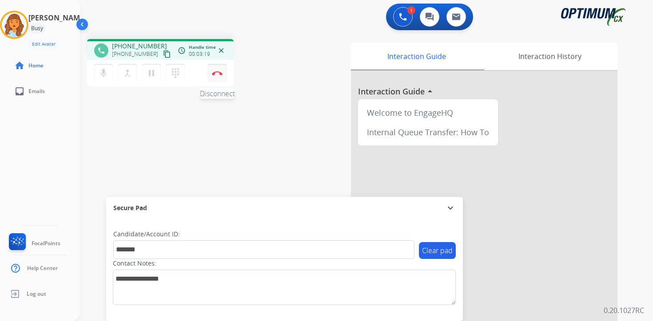
click at [221, 75] on img at bounding box center [217, 73] width 11 height 4
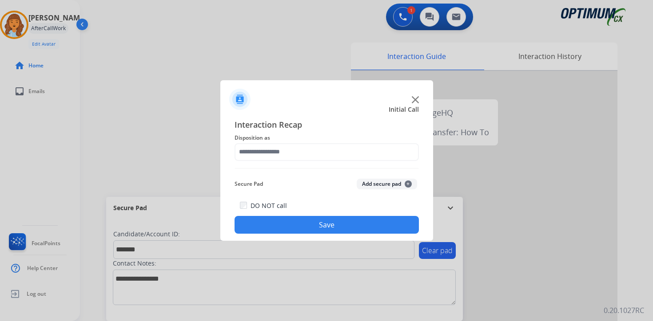
click at [399, 185] on button "Add secure pad +" at bounding box center [387, 184] width 60 height 11
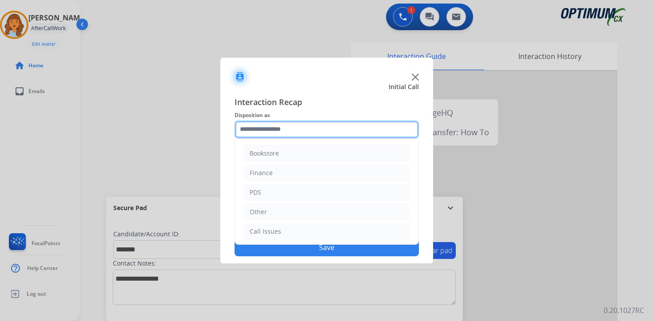
click at [302, 129] on input "text" at bounding box center [326, 130] width 184 height 18
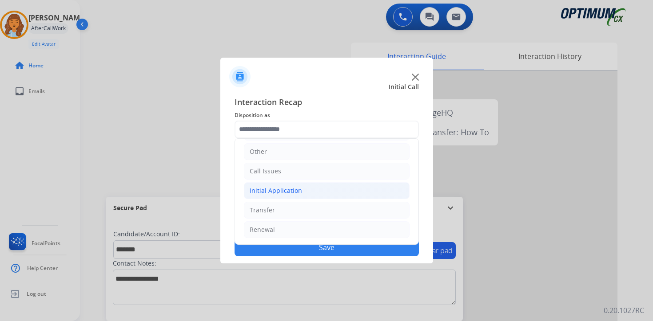
click at [287, 188] on div "Initial Application" at bounding box center [276, 191] width 52 height 9
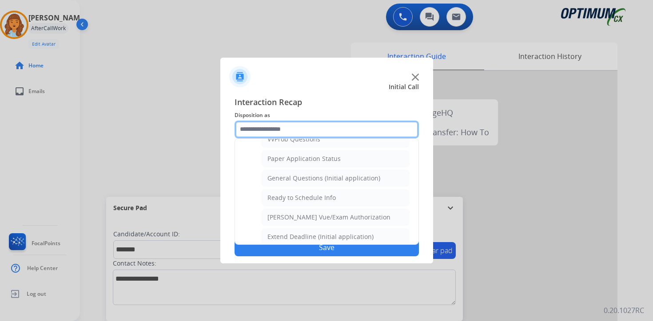
scroll to position [495, 0]
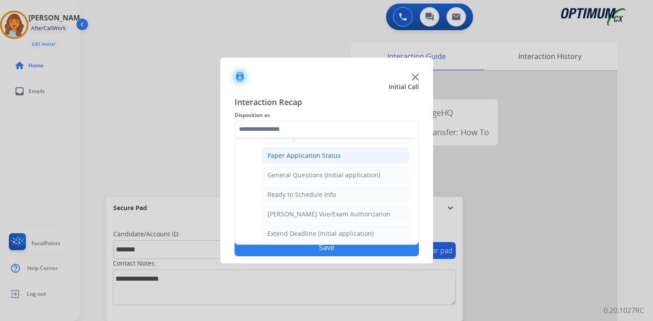
click at [343, 163] on li "Paper Application Status" at bounding box center [336, 155] width 148 height 17
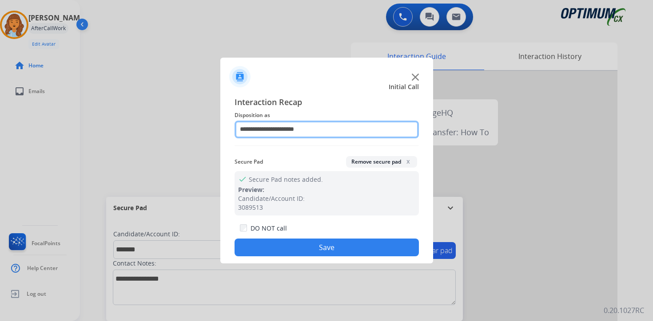
click at [306, 122] on input "**********" at bounding box center [326, 130] width 184 height 18
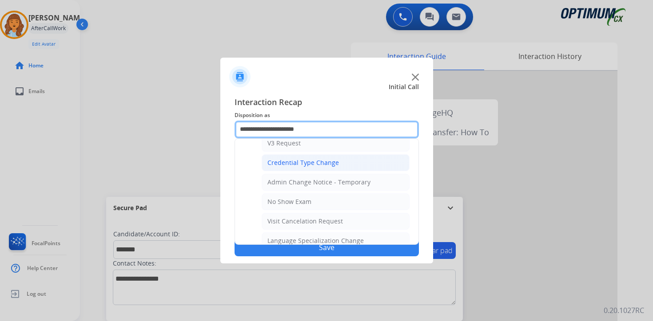
scroll to position [538, 0]
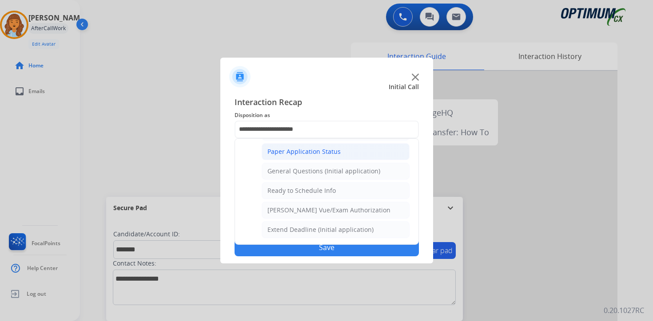
click at [306, 169] on div "General Questions (Initial application)" at bounding box center [323, 171] width 113 height 9
type input "**********"
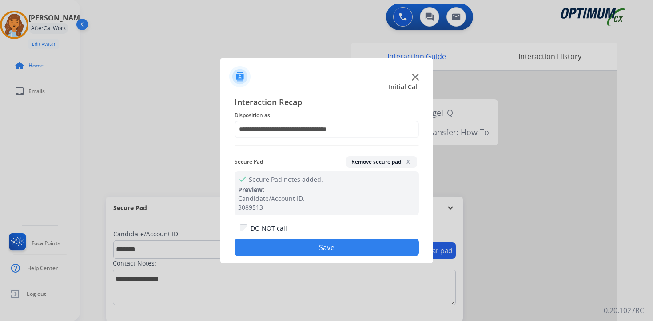
click at [306, 243] on button "Save" at bounding box center [326, 248] width 184 height 18
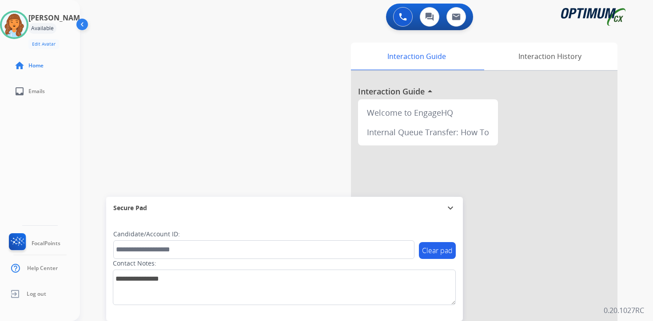
click at [633, 257] on div "0 Voice Interactions 0 Chat Interactions 0 Email Interactions swap_horiz Break …" at bounding box center [366, 160] width 573 height 321
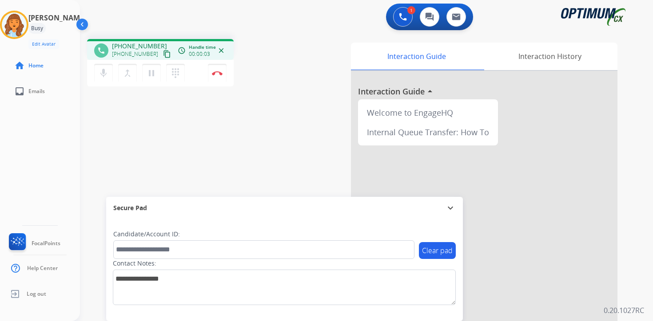
click at [163, 54] on mat-icon "content_copy" at bounding box center [167, 54] width 8 height 8
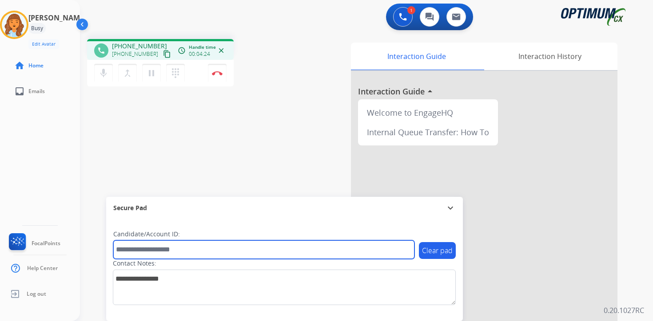
click at [192, 251] on input "text" at bounding box center [263, 250] width 301 height 19
type input "*******"
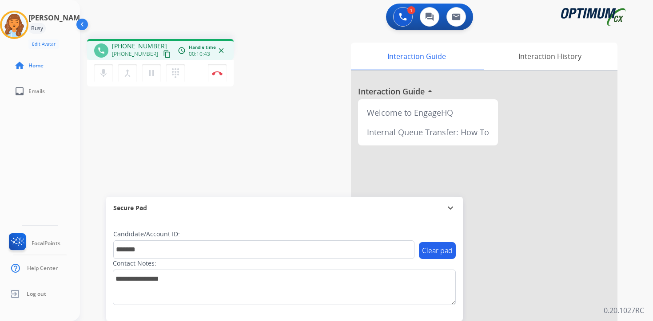
click at [629, 230] on div "Interaction Guide Interaction History Interaction Guide arrow_drop_up Welcome t…" at bounding box center [471, 220] width 322 height 363
click at [150, 76] on mat-icon "pause" at bounding box center [151, 73] width 11 height 11
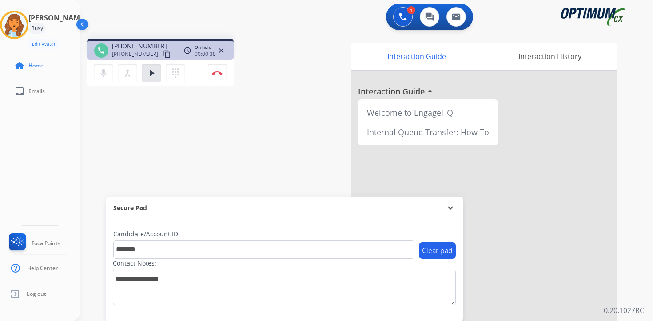
click at [628, 276] on div "Interaction Guide Interaction History Interaction Guide arrow_drop_up Welcome t…" at bounding box center [471, 220] width 322 height 363
click at [637, 286] on div "1 Voice Interactions 0 Chat Interactions 0 Email Interactions phone [PHONE_NUMB…" at bounding box center [366, 160] width 573 height 321
click at [156, 72] on mat-icon "play_arrow" at bounding box center [151, 73] width 11 height 11
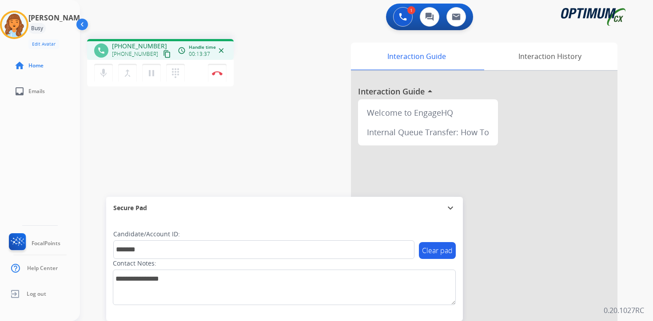
click at [632, 224] on div "1 Voice Interactions 0 Chat Interactions 0 Email Interactions phone [PHONE_NUMB…" at bounding box center [366, 160] width 573 height 321
drag, startPoint x: 624, startPoint y: 284, endPoint x: 621, endPoint y: 289, distance: 5.4
click at [624, 284] on div "Interaction Guide Interaction History Interaction Guide arrow_drop_up Welcome t…" at bounding box center [471, 220] width 322 height 363
click at [220, 75] on button "Disconnect" at bounding box center [217, 73] width 19 height 19
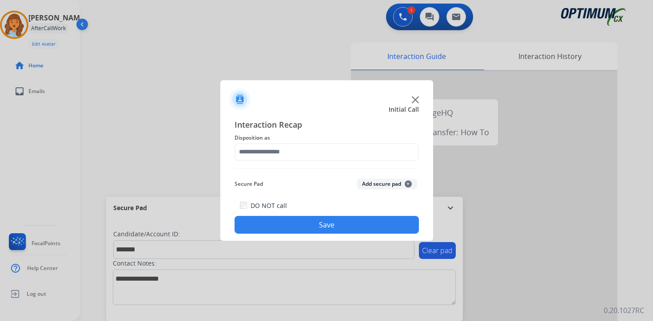
click at [407, 183] on span "+" at bounding box center [408, 184] width 7 height 7
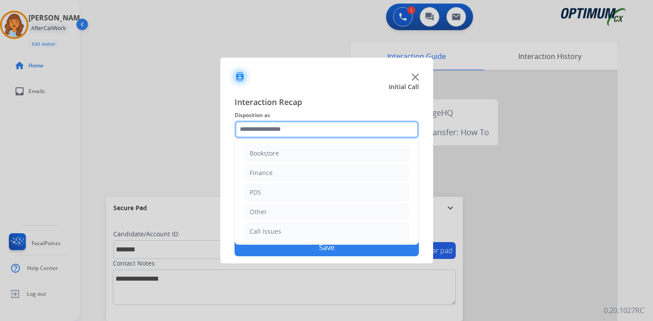
click at [262, 132] on input "text" at bounding box center [326, 130] width 184 height 18
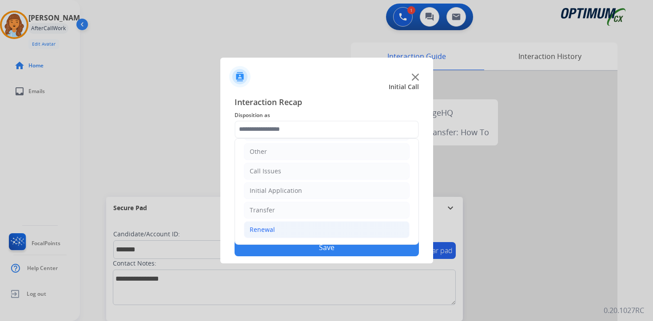
click at [268, 226] on div "Renewal" at bounding box center [262, 230] width 25 height 9
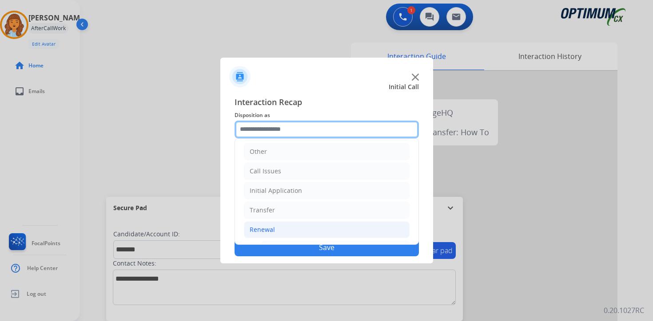
scroll to position [208, 0]
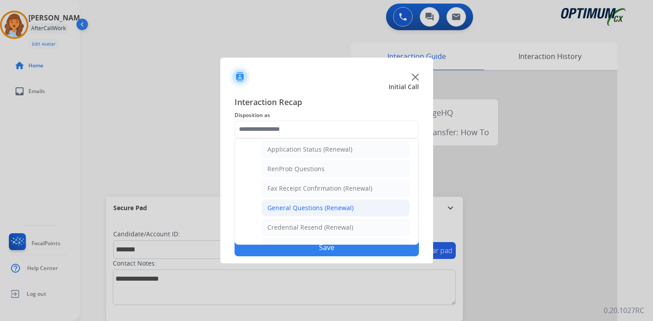
click at [271, 206] on div "General Questions (Renewal)" at bounding box center [310, 208] width 86 height 9
type input "**********"
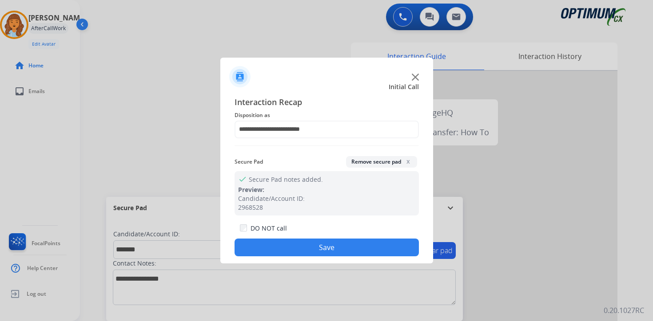
click at [277, 247] on button "Save" at bounding box center [326, 248] width 184 height 18
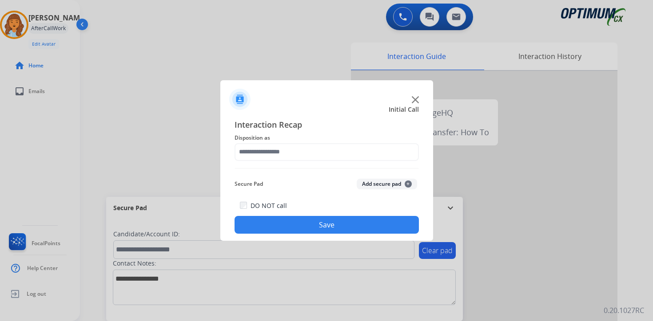
click at [640, 238] on div at bounding box center [326, 160] width 653 height 321
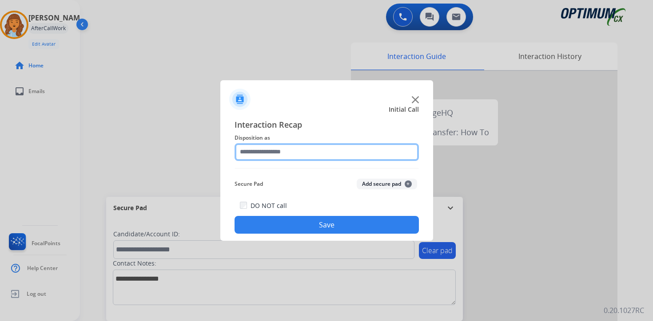
click at [306, 148] on input "text" at bounding box center [326, 152] width 184 height 18
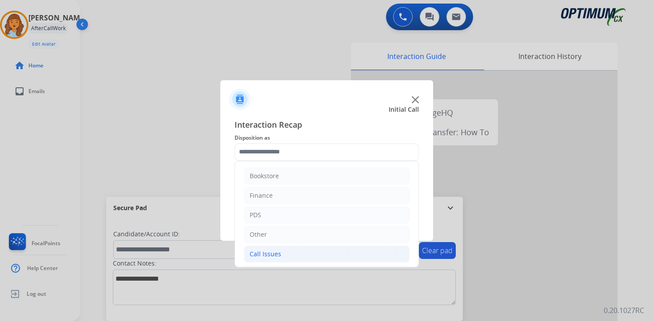
click at [272, 250] on div "Call Issues" at bounding box center [266, 254] width 32 height 9
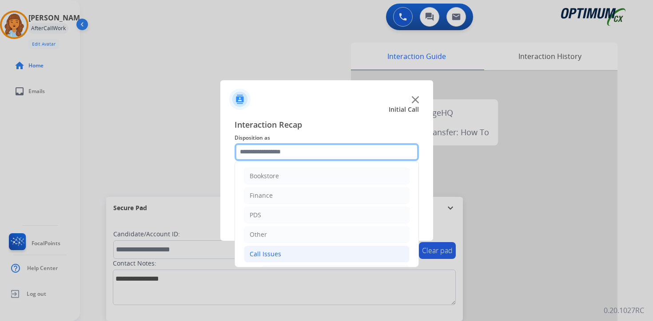
scroll to position [148, 0]
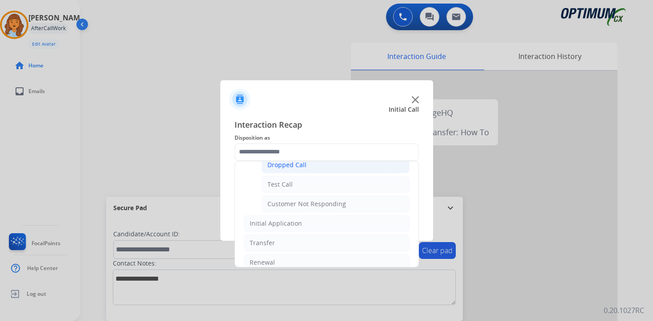
click at [294, 162] on div "Dropped Call" at bounding box center [286, 165] width 39 height 9
type input "**********"
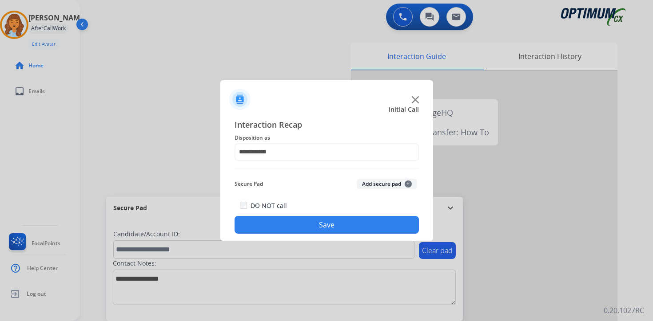
click at [325, 229] on button "Save" at bounding box center [326, 225] width 184 height 18
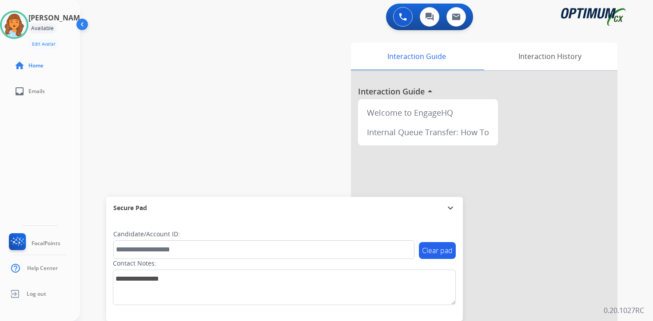
click at [636, 278] on div "0 Voice Interactions 0 Chat Interactions 0 Email Interactions swap_horiz Break …" at bounding box center [366, 160] width 573 height 321
click at [630, 258] on div "Interaction Guide Interaction History Interaction Guide arrow_drop_up Welcome t…" at bounding box center [471, 220] width 322 height 363
click at [628, 230] on div "Interaction Guide Interaction History Interaction Guide arrow_drop_up Welcome t…" at bounding box center [471, 220] width 322 height 363
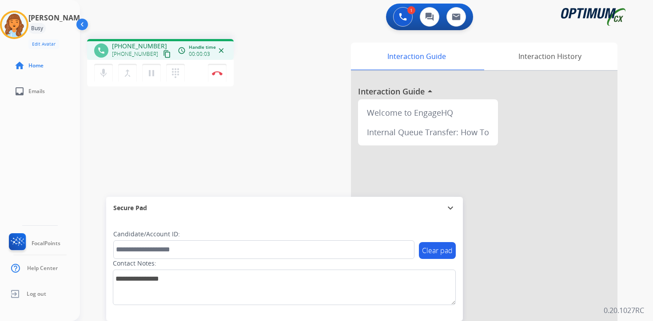
drag, startPoint x: 156, startPoint y: 54, endPoint x: 149, endPoint y: 58, distance: 7.9
click at [163, 54] on mat-icon "content_copy" at bounding box center [167, 54] width 8 height 8
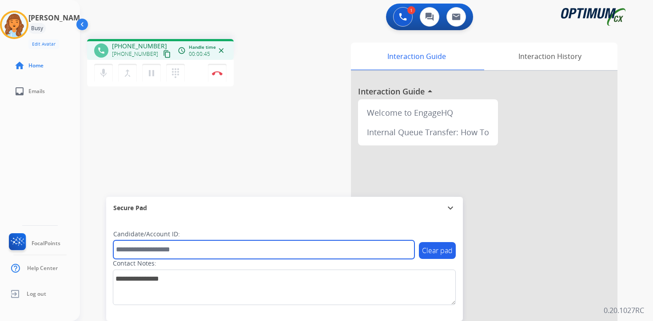
click at [159, 247] on input "text" at bounding box center [263, 250] width 301 height 19
type input "*******"
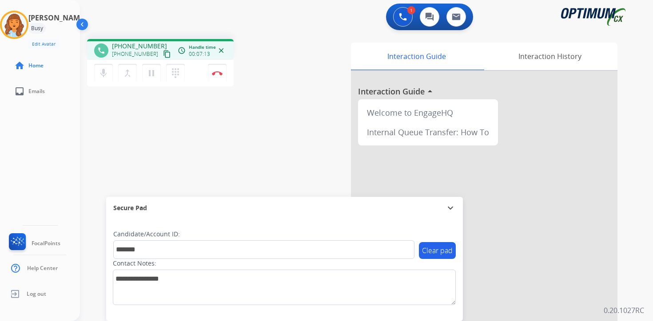
click at [652, 306] on div "1 Voice Interactions 0 Chat Interactions 0 Email Interactions phone [PHONE_NUMB…" at bounding box center [366, 160] width 573 height 321
click at [216, 78] on button "Disconnect" at bounding box center [217, 73] width 19 height 19
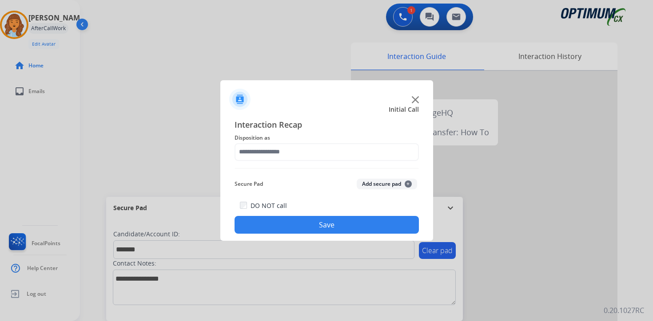
click at [408, 184] on span "+" at bounding box center [408, 184] width 7 height 7
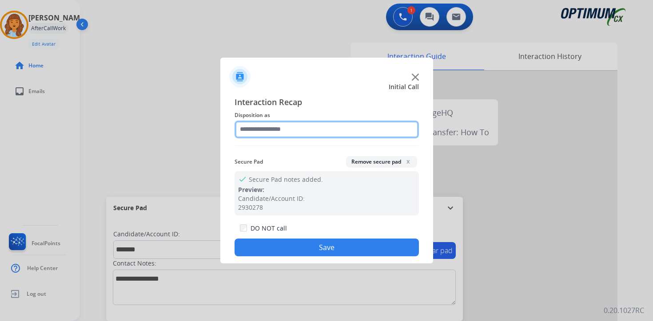
click at [255, 128] on input "text" at bounding box center [326, 130] width 184 height 18
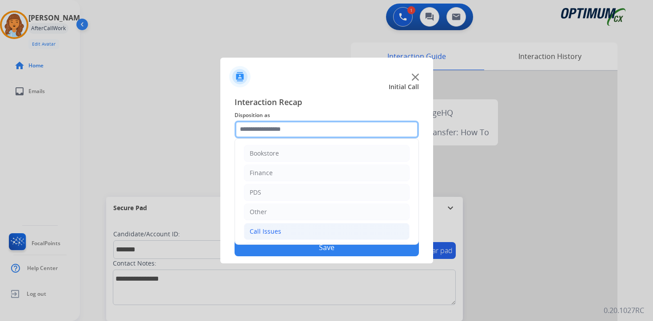
scroll to position [60, 0]
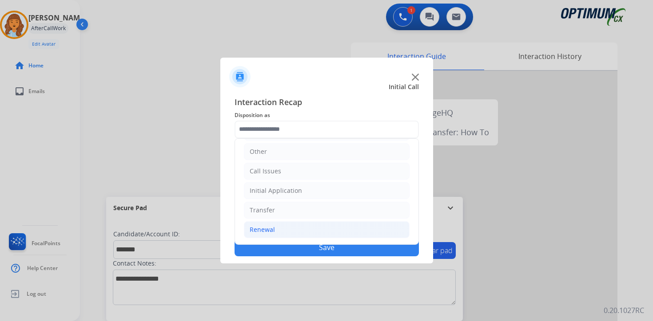
click at [267, 233] on div "Renewal" at bounding box center [262, 230] width 25 height 9
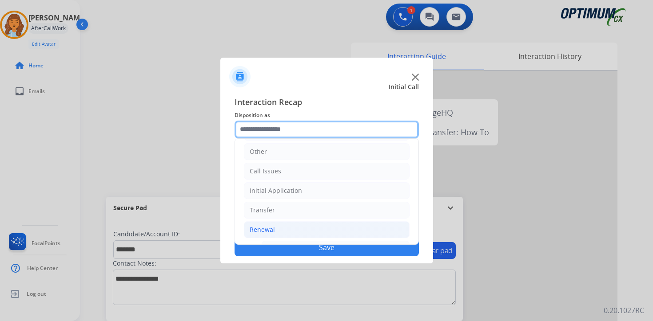
scroll to position [208, 0]
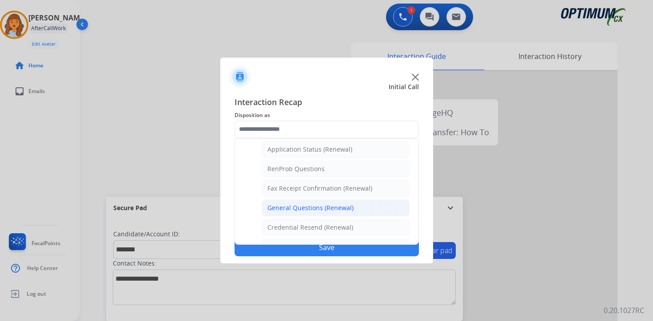
click at [277, 210] on div "General Questions (Renewal)" at bounding box center [310, 208] width 86 height 9
type input "**********"
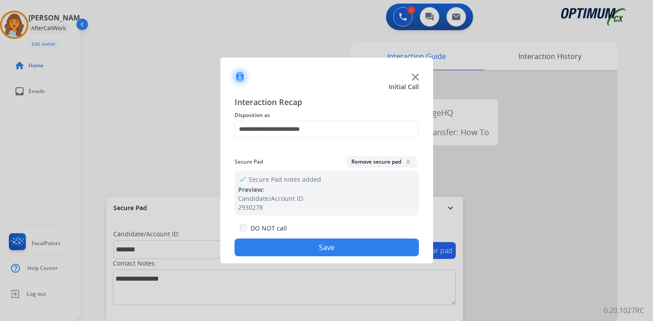
click at [276, 256] on div "DO NOT call Save" at bounding box center [326, 240] width 184 height 34
click at [314, 240] on button "Save" at bounding box center [326, 248] width 184 height 18
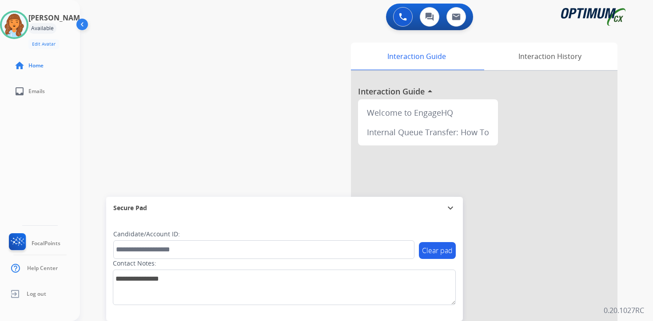
click at [641, 190] on div "0 Voice Interactions 0 Chat Interactions 0 Email Interactions swap_horiz Break …" at bounding box center [366, 160] width 573 height 321
click at [634, 263] on div "0 Voice Interactions 0 Chat Interactions 0 Email Interactions swap_horiz Break …" at bounding box center [366, 160] width 573 height 321
drag, startPoint x: 641, startPoint y: 279, endPoint x: 627, endPoint y: 277, distance: 14.0
click at [640, 279] on div "0 Voice Interactions 0 Chat Interactions 0 Email Interactions swap_horiz Break …" at bounding box center [366, 160] width 573 height 321
click at [635, 246] on div "0 Voice Interactions 0 Chat Interactions 0 Email Interactions swap_horiz Break …" at bounding box center [366, 160] width 573 height 321
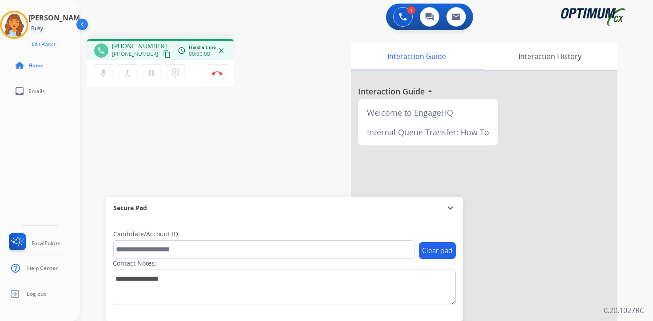
click at [163, 53] on mat-icon "content_copy" at bounding box center [167, 54] width 8 height 8
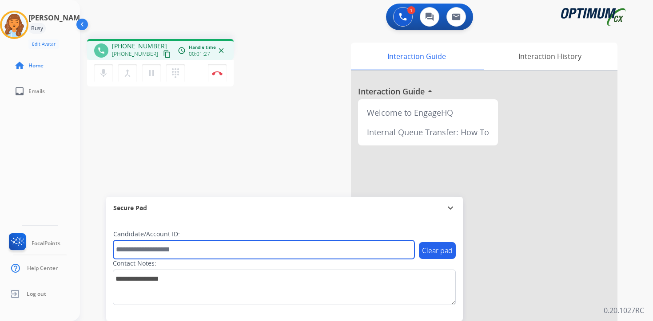
click at [210, 247] on input "text" at bounding box center [263, 250] width 301 height 19
click at [194, 242] on input "text" at bounding box center [263, 250] width 301 height 19
type input "*******"
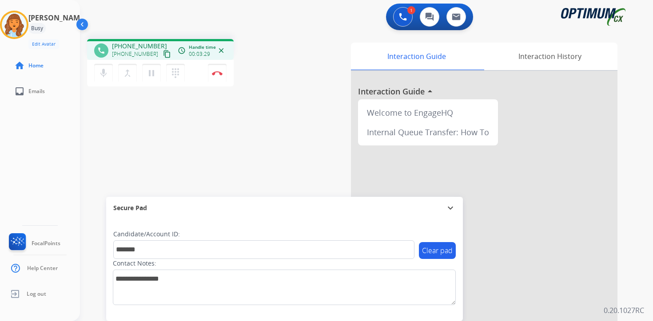
click at [228, 71] on div "mic Mute merge_type Bridge pause Hold dialpad Dialpad Disconnect" at bounding box center [160, 73] width 147 height 27
click at [215, 77] on button "Disconnect" at bounding box center [217, 73] width 19 height 19
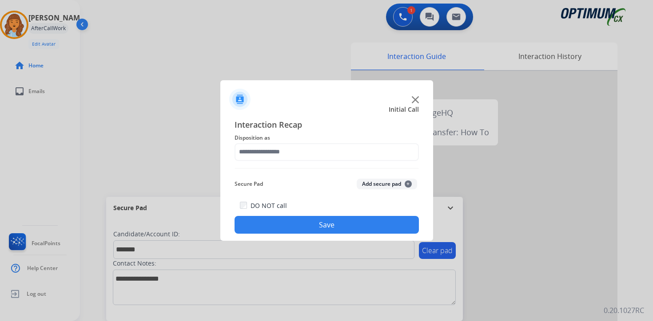
click at [407, 187] on span "+" at bounding box center [408, 184] width 7 height 7
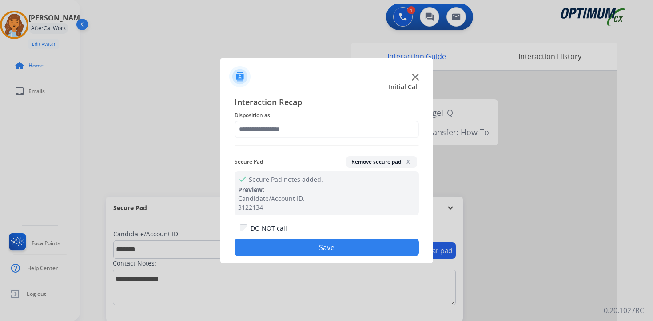
click at [264, 118] on span "Disposition as" at bounding box center [326, 115] width 184 height 11
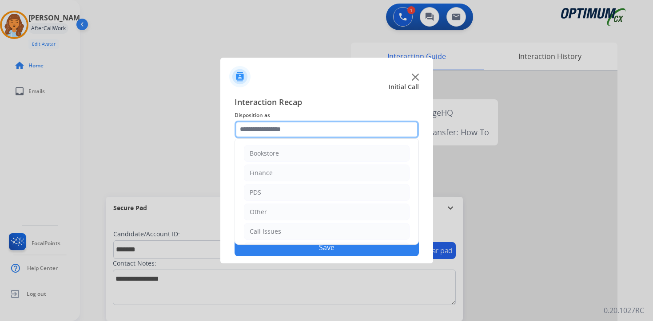
click at [262, 125] on input "text" at bounding box center [326, 130] width 184 height 18
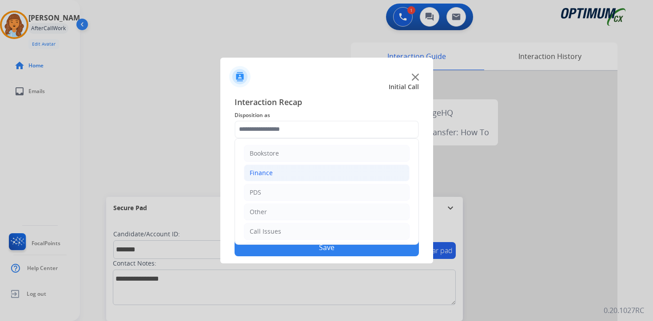
click at [265, 167] on li "Finance" at bounding box center [327, 173] width 166 height 17
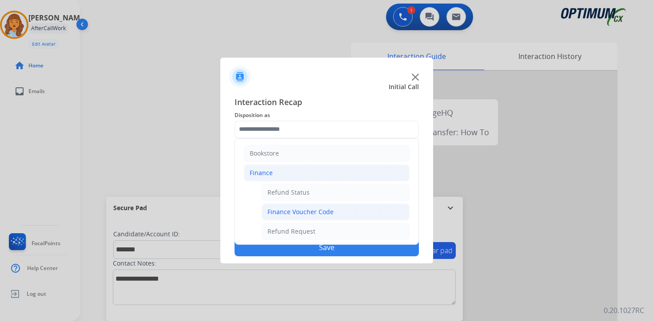
click at [290, 211] on div "Finance Voucher Code" at bounding box center [300, 212] width 66 height 9
type input "**********"
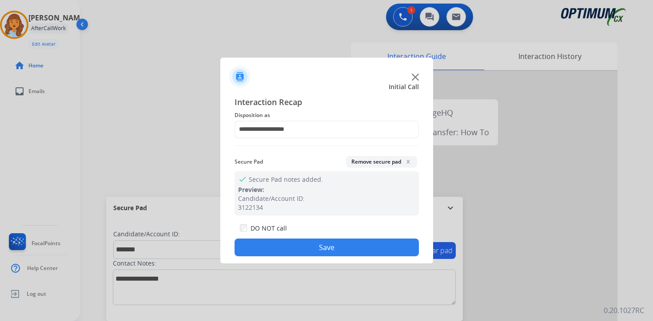
click at [290, 243] on button "Save" at bounding box center [326, 248] width 184 height 18
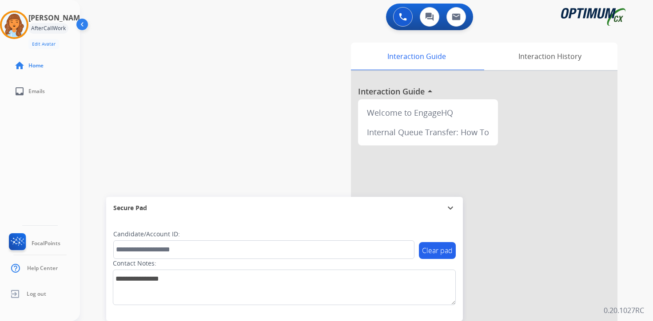
click at [634, 238] on div "0 Voice Interactions 0 Chat Interactions 0 Email Interactions swap_horiz Break …" at bounding box center [366, 160] width 573 height 321
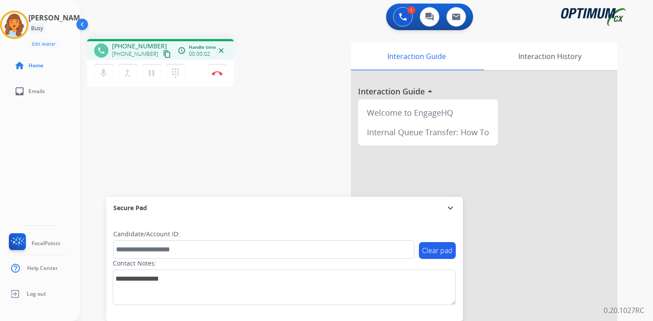
click at [629, 198] on div "Interaction Guide Interaction History Interaction Guide arrow_drop_up Welcome t…" at bounding box center [471, 220] width 322 height 363
click at [163, 52] on mat-icon "content_copy" at bounding box center [167, 54] width 8 height 8
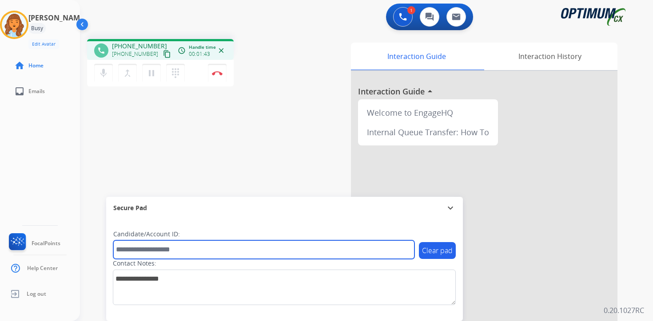
click at [140, 245] on input "text" at bounding box center [263, 250] width 301 height 19
type input "*******"
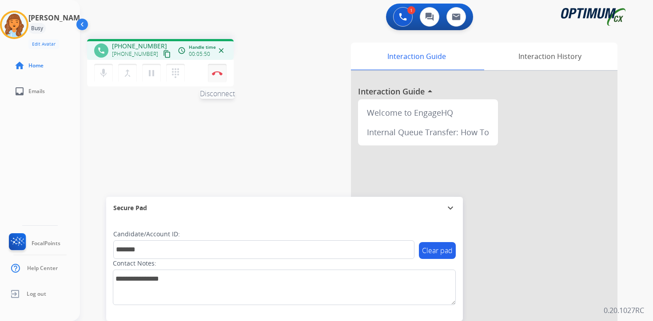
click at [217, 79] on button "Disconnect" at bounding box center [217, 73] width 19 height 19
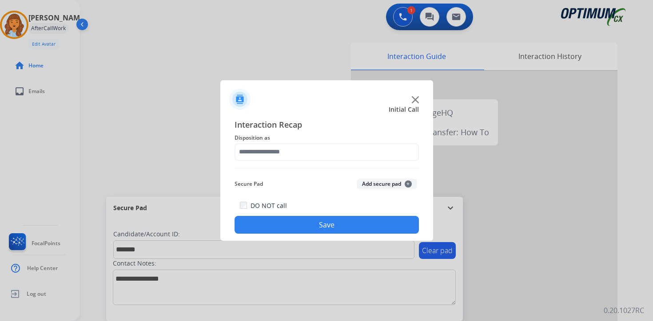
click at [399, 184] on button "Add secure pad +" at bounding box center [387, 184] width 60 height 11
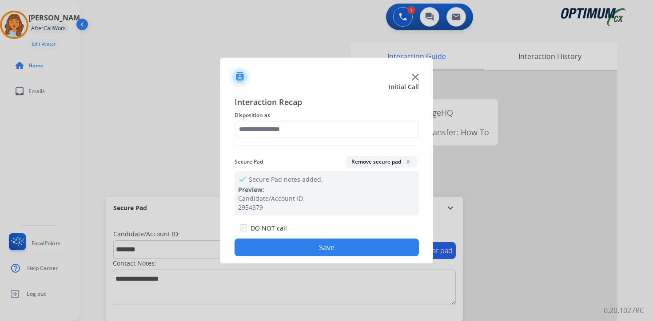
click at [277, 119] on span "Disposition as" at bounding box center [326, 115] width 184 height 11
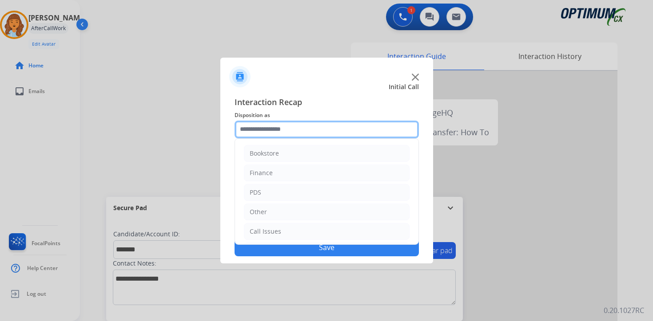
click at [280, 129] on input "text" at bounding box center [326, 130] width 184 height 18
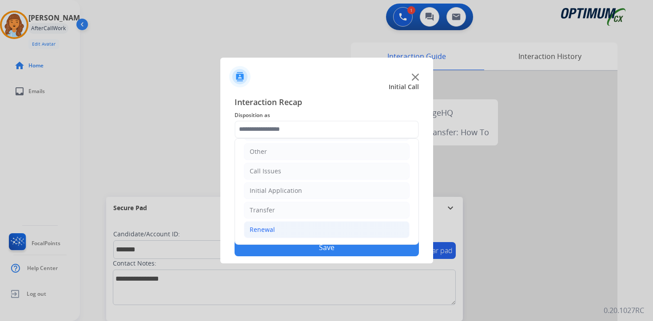
click at [268, 231] on div "Renewal" at bounding box center [262, 230] width 25 height 9
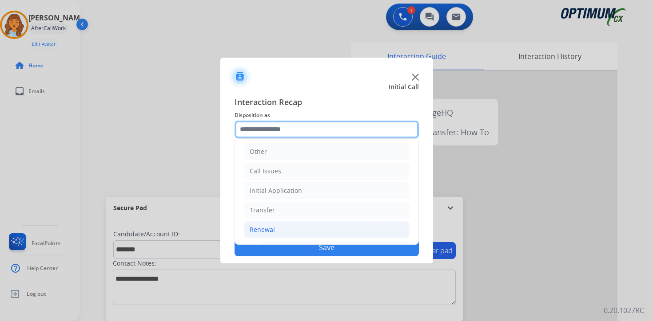
scroll to position [208, 0]
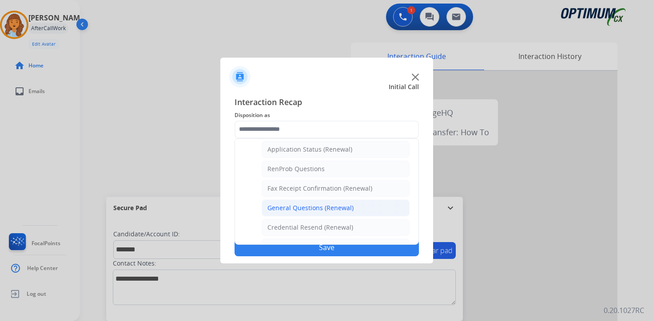
click at [271, 210] on div "General Questions (Renewal)" at bounding box center [310, 208] width 86 height 9
type input "**********"
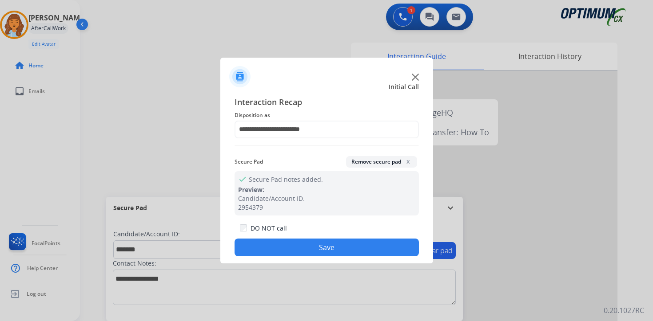
click at [278, 242] on button "Save" at bounding box center [326, 248] width 184 height 18
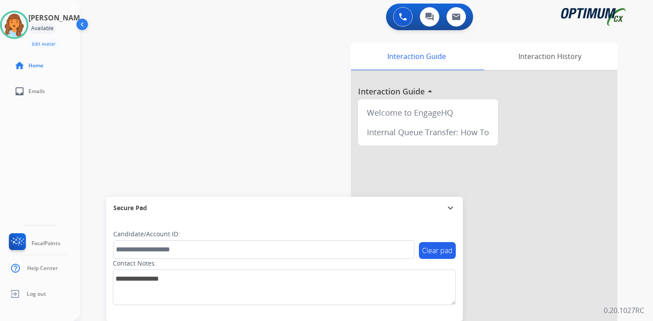
click at [629, 222] on div "Interaction Guide Interaction History Interaction Guide arrow_drop_up Welcome t…" at bounding box center [471, 220] width 322 height 363
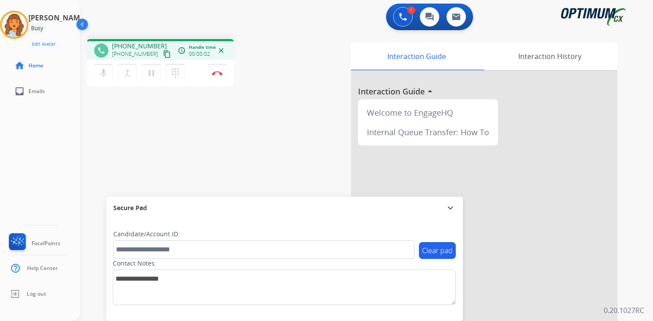
click at [163, 56] on mat-icon "content_copy" at bounding box center [167, 54] width 8 height 8
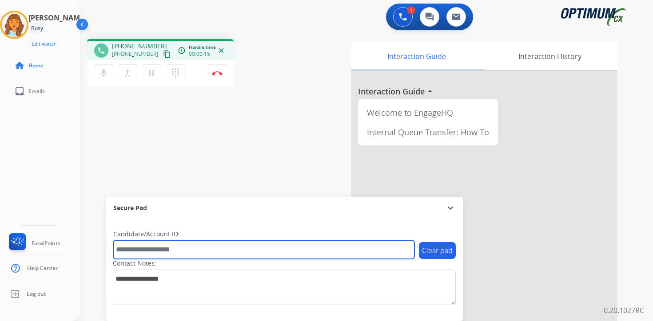
click at [159, 246] on input "text" at bounding box center [263, 250] width 301 height 19
type input "*******"
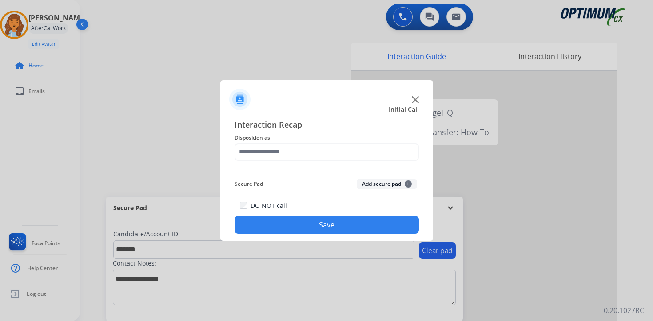
click at [405, 183] on span "+" at bounding box center [408, 184] width 7 height 7
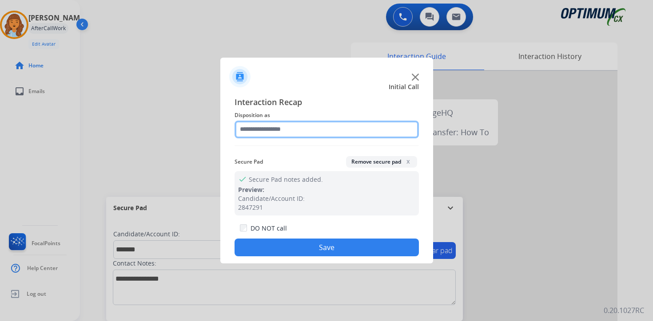
click at [265, 121] on input "text" at bounding box center [326, 130] width 184 height 18
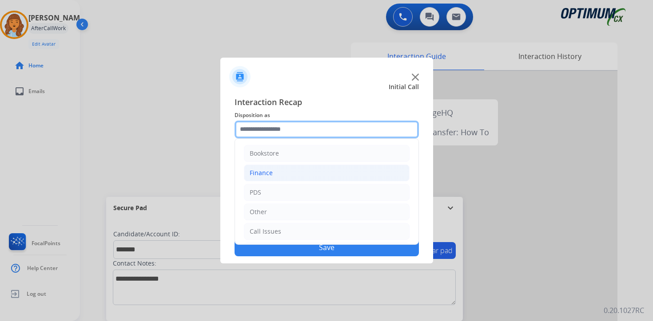
scroll to position [60, 0]
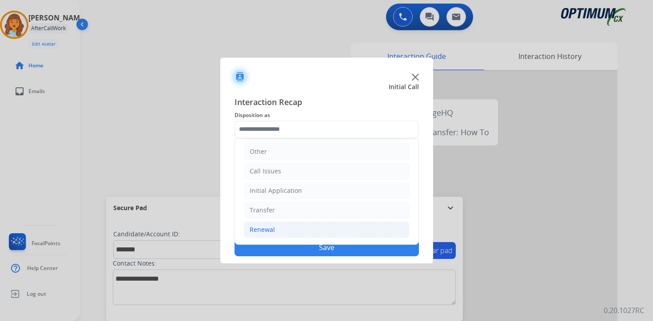
click at [263, 232] on div "Renewal" at bounding box center [262, 230] width 25 height 9
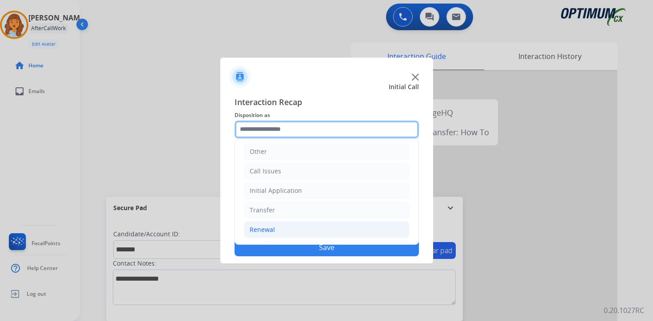
scroll to position [208, 0]
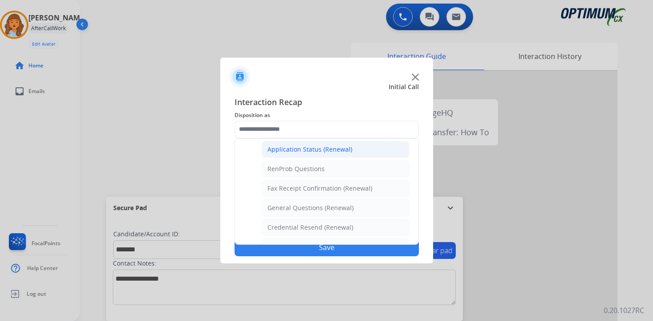
click at [278, 151] on div "Application Status (Renewal)" at bounding box center [309, 149] width 85 height 9
type input "**********"
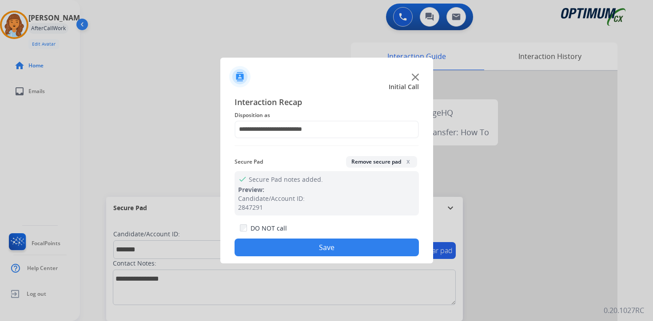
click at [265, 251] on button "Save" at bounding box center [326, 248] width 184 height 18
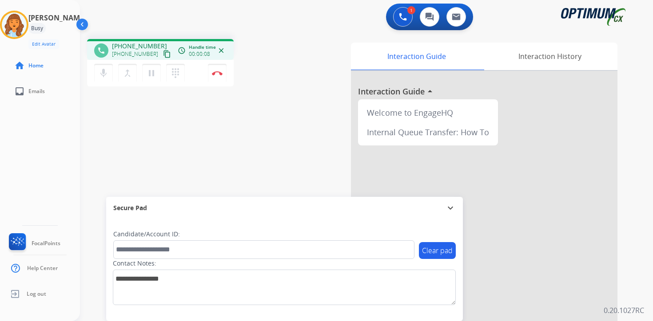
click at [163, 54] on mat-icon "content_copy" at bounding box center [167, 54] width 8 height 8
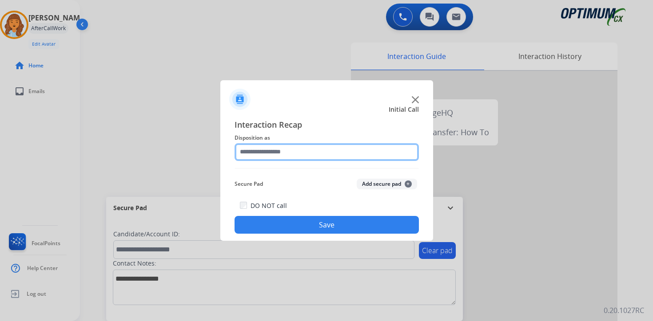
click at [326, 152] on input "text" at bounding box center [326, 152] width 184 height 18
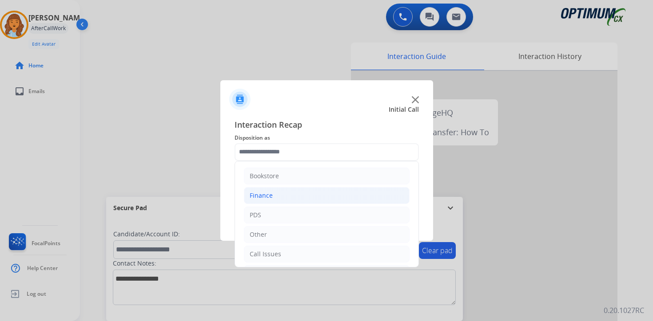
click at [277, 193] on li "Finance" at bounding box center [327, 195] width 166 height 17
click at [270, 193] on div "Finance" at bounding box center [261, 195] width 23 height 9
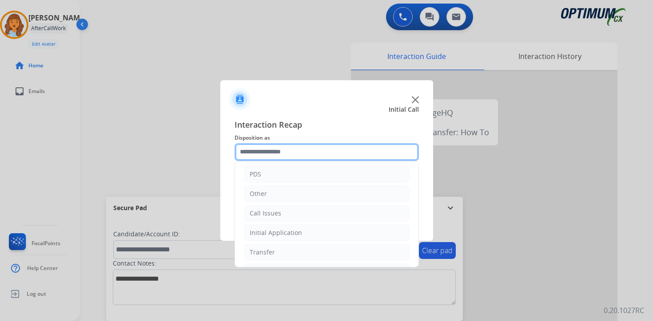
scroll to position [45, 0]
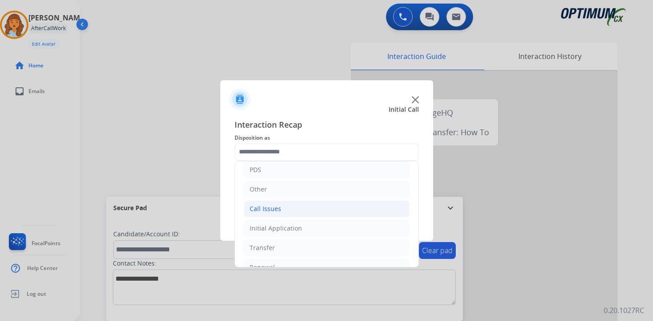
click at [263, 208] on div "Call Issues" at bounding box center [266, 209] width 32 height 9
click at [328, 245] on div "Wrong Number/Wrong Department" at bounding box center [320, 248] width 106 height 9
type input "**********"
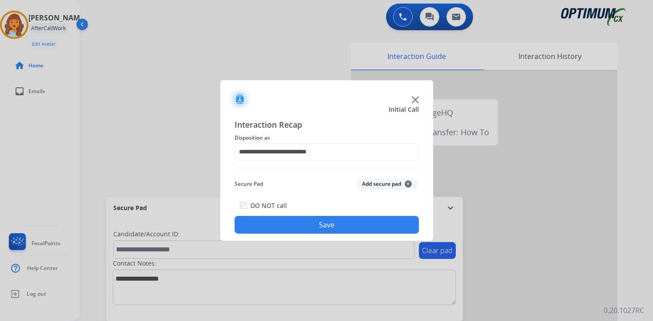
click at [364, 226] on button "Save" at bounding box center [326, 225] width 184 height 18
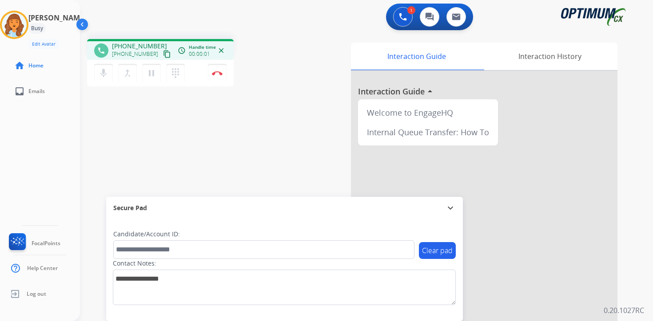
click at [163, 57] on mat-icon "content_copy" at bounding box center [167, 54] width 8 height 8
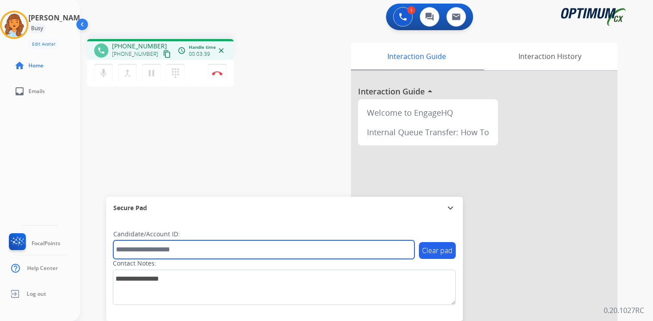
click at [179, 245] on input "text" at bounding box center [263, 250] width 301 height 19
type input "*******"
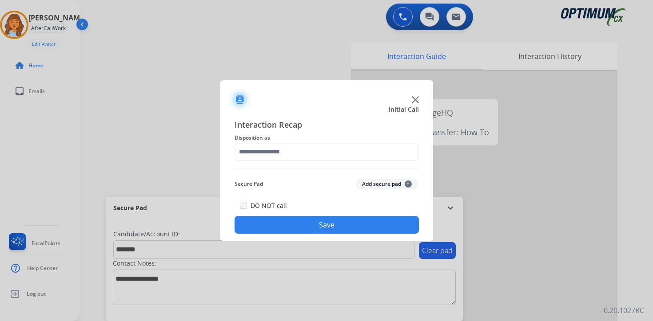
click at [393, 185] on button "Add secure pad +" at bounding box center [387, 184] width 60 height 11
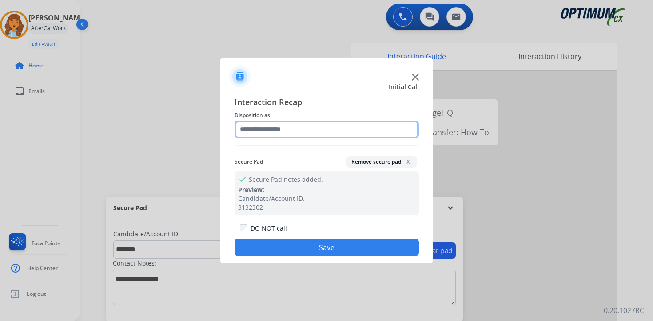
click at [306, 131] on input "text" at bounding box center [326, 130] width 184 height 18
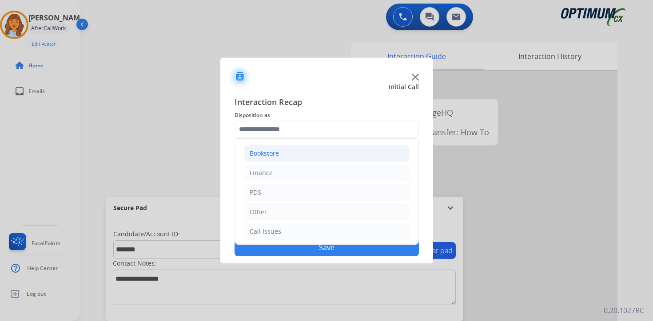
click at [262, 150] on div "Bookstore" at bounding box center [264, 153] width 29 height 9
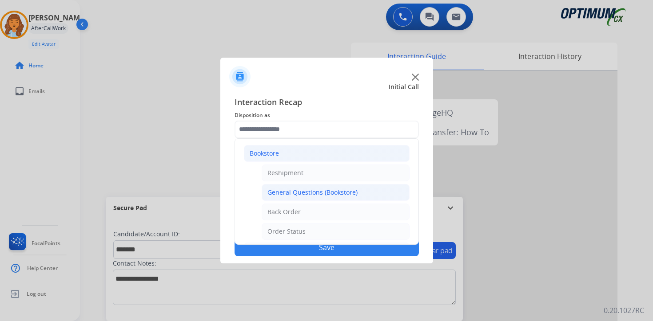
click at [286, 195] on div "General Questions (Bookstore)" at bounding box center [312, 192] width 90 height 9
type input "**********"
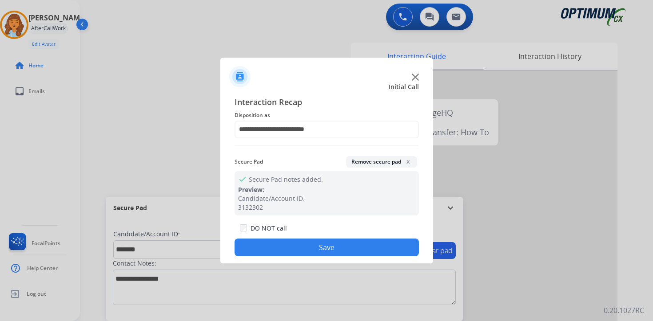
click at [290, 250] on button "Save" at bounding box center [326, 248] width 184 height 18
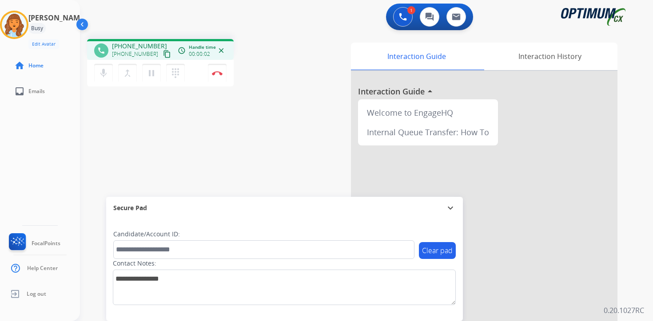
click at [162, 59] on button "content_copy" at bounding box center [167, 54] width 11 height 11
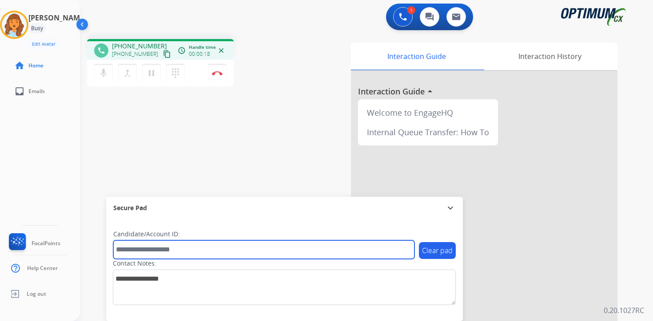
click at [164, 249] on input "text" at bounding box center [263, 250] width 301 height 19
type input "*******"
click at [168, 252] on input "*******" at bounding box center [263, 250] width 301 height 19
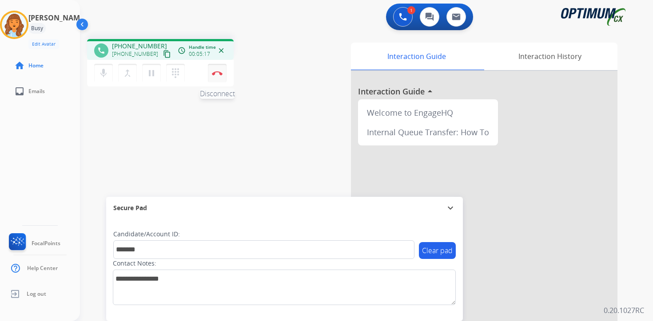
click at [220, 77] on button "Disconnect" at bounding box center [217, 73] width 19 height 19
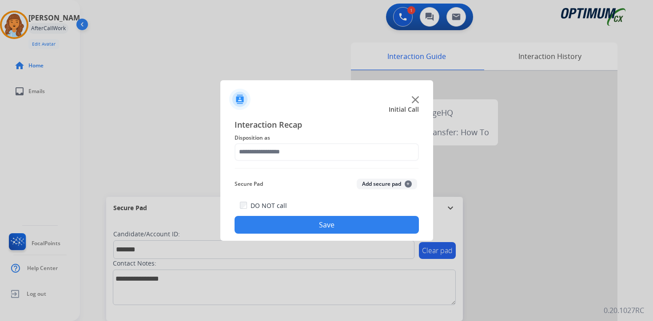
click at [394, 187] on button "Add secure pad +" at bounding box center [387, 184] width 60 height 11
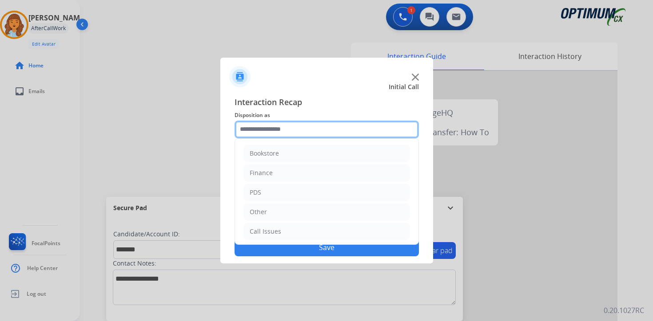
click at [299, 134] on input "text" at bounding box center [326, 130] width 184 height 18
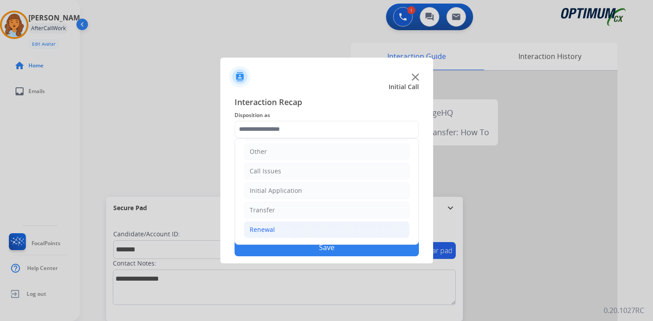
click at [294, 233] on li "Renewal" at bounding box center [327, 230] width 166 height 17
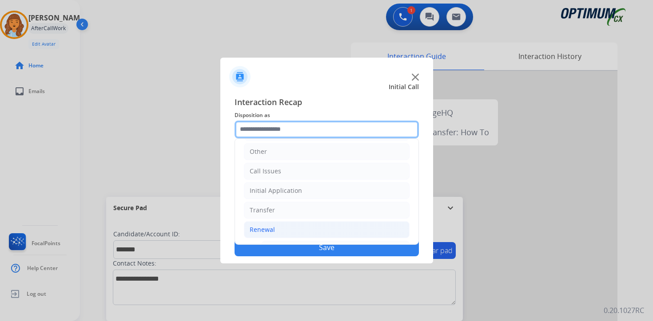
scroll to position [208, 0]
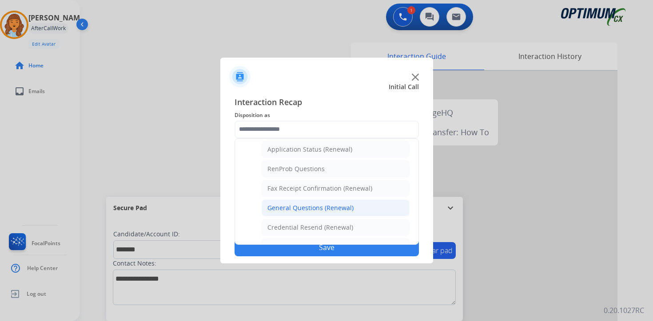
click at [295, 202] on li "General Questions (Renewal)" at bounding box center [336, 208] width 148 height 17
type input "**********"
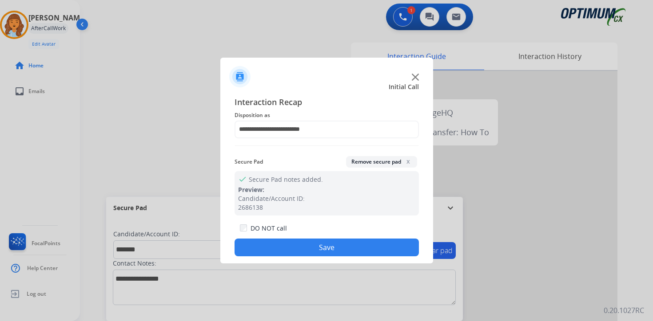
click at [296, 250] on button "Save" at bounding box center [326, 248] width 184 height 18
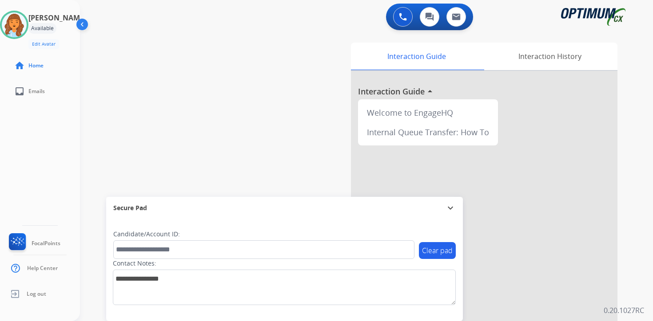
click at [622, 285] on div "Interaction Guide Interaction History Interaction Guide arrow_drop_up Welcome t…" at bounding box center [471, 220] width 322 height 363
click at [637, 237] on div "0 Voice Interactions 0 Chat Interactions 0 Email Interactions swap_horiz Break …" at bounding box center [366, 160] width 573 height 321
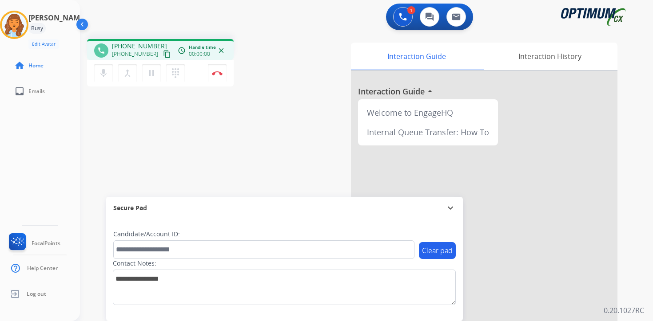
click at [162, 52] on button "content_copy" at bounding box center [167, 54] width 11 height 11
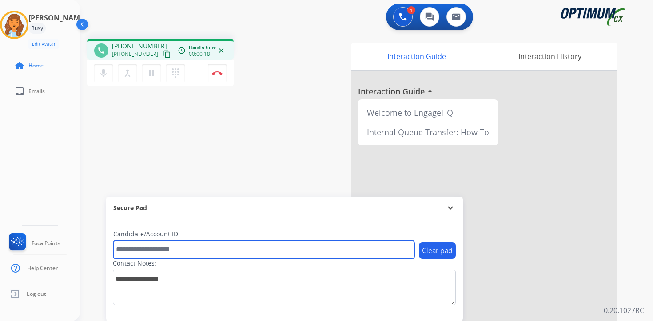
click at [159, 248] on input "text" at bounding box center [263, 250] width 301 height 19
type input "*******"
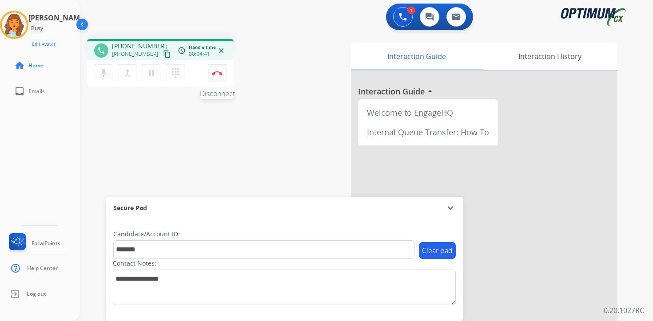
click at [216, 75] on img at bounding box center [217, 73] width 11 height 4
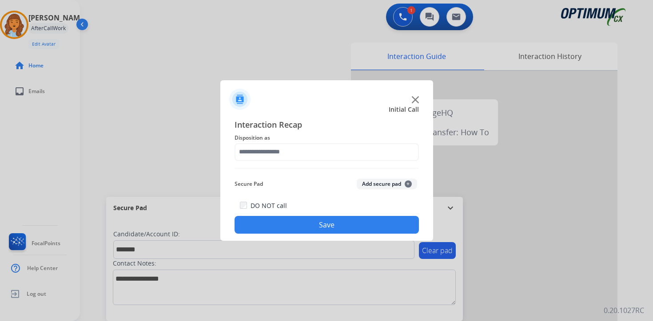
click at [407, 186] on span "+" at bounding box center [408, 184] width 7 height 7
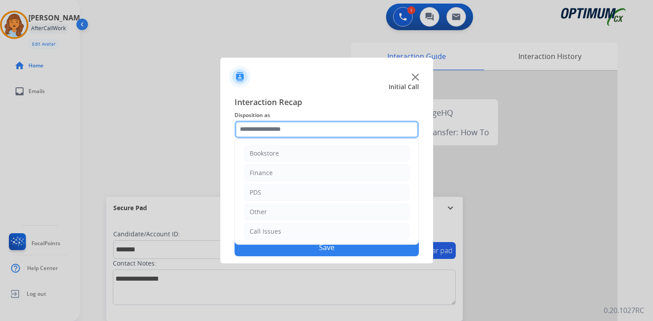
click at [265, 130] on input "text" at bounding box center [326, 130] width 184 height 18
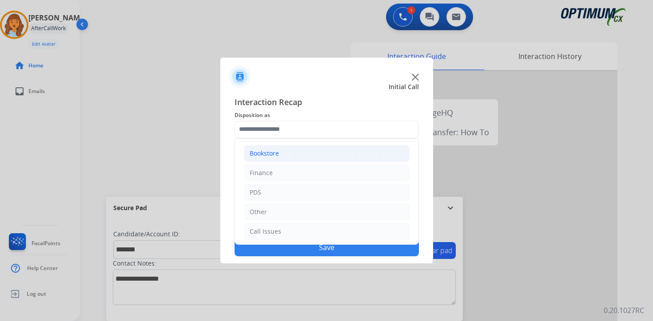
click at [260, 157] on div "Bookstore" at bounding box center [264, 153] width 29 height 9
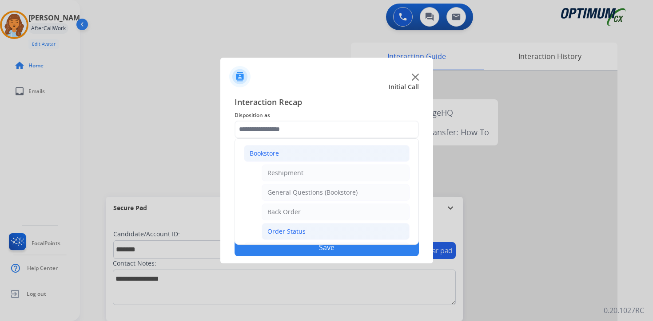
click at [280, 232] on div "Order Status" at bounding box center [286, 231] width 38 height 9
type input "**********"
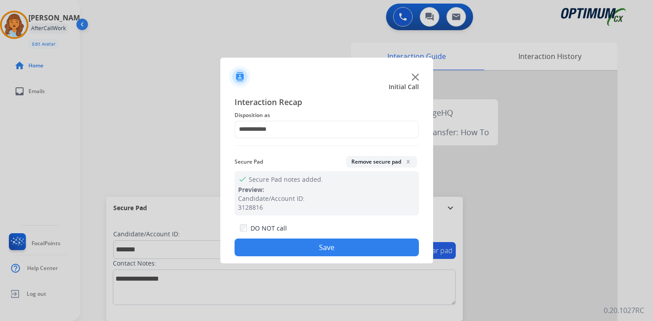
click at [273, 255] on button "Save" at bounding box center [326, 248] width 184 height 18
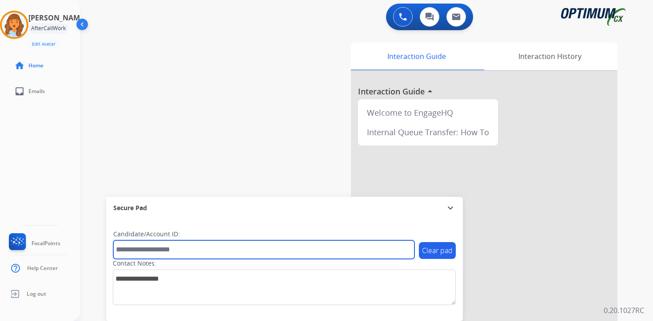
drag, startPoint x: 273, startPoint y: 255, endPoint x: 76, endPoint y: 219, distance: 200.1
click at [273, 255] on input "text" at bounding box center [263, 250] width 301 height 19
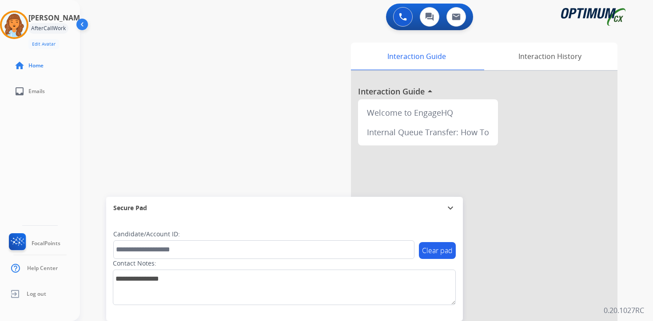
click at [633, 224] on div "0 Voice Interactions 0 Chat Interactions 0 Email Interactions swap_horiz Break …" at bounding box center [366, 160] width 573 height 321
click at [18, 27] on img at bounding box center [14, 24] width 25 height 25
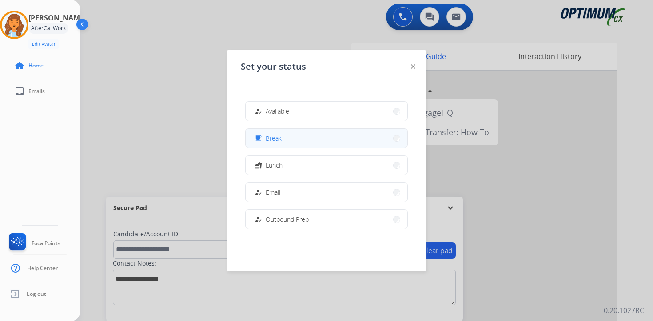
click at [274, 142] on span "Break" at bounding box center [274, 138] width 16 height 9
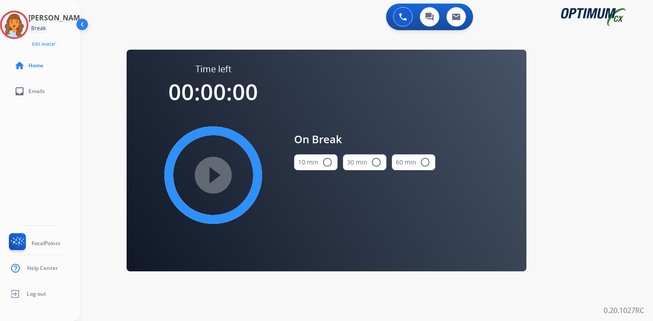
click at [593, 227] on div "0 Voice Interactions 0 Chat Interactions 0 Email Interactions swap_horiz Break …" at bounding box center [366, 160] width 573 height 321
click at [27, 26] on img at bounding box center [14, 24] width 25 height 25
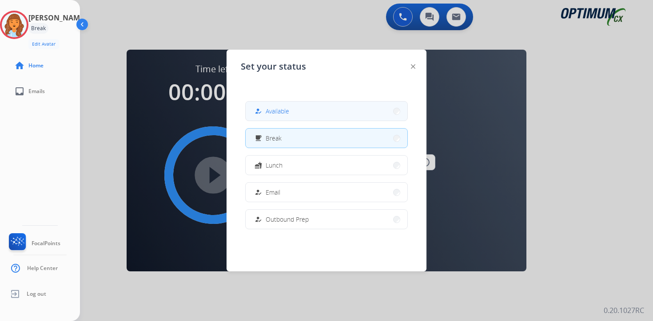
click at [304, 102] on button "how_to_reg Available" at bounding box center [327, 111] width 162 height 19
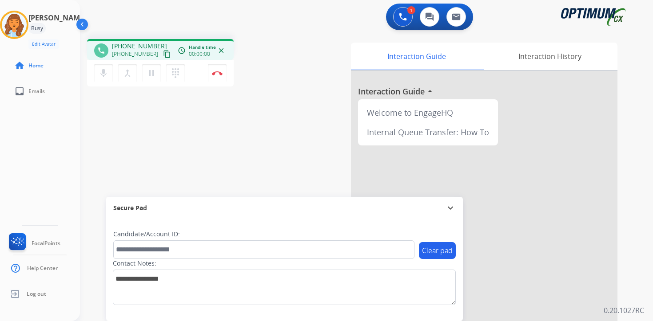
click at [163, 56] on mat-icon "content_copy" at bounding box center [167, 54] width 8 height 8
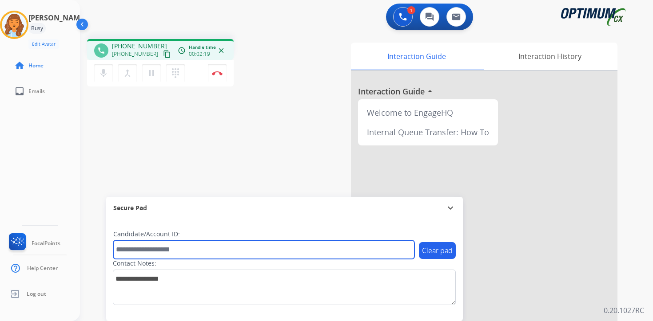
click at [156, 246] on input "text" at bounding box center [263, 250] width 301 height 19
type input "*******"
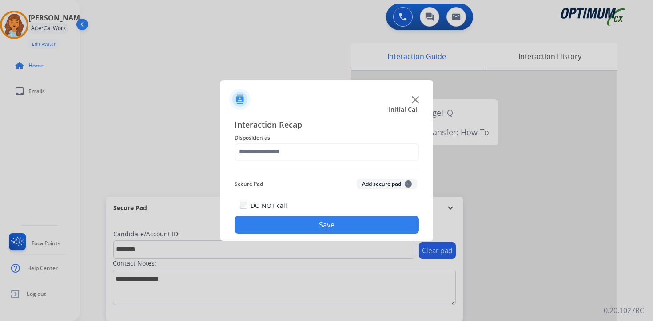
click at [388, 183] on button "Add secure pad +" at bounding box center [387, 184] width 60 height 11
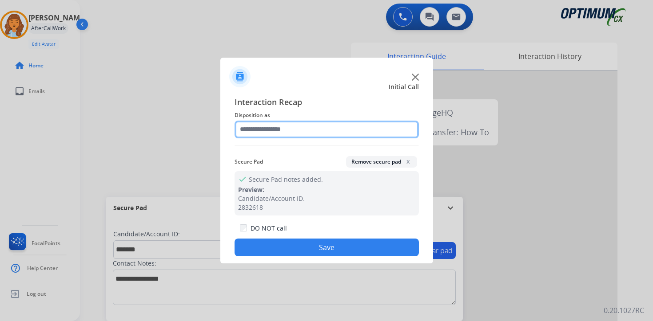
click at [282, 132] on input "text" at bounding box center [326, 130] width 184 height 18
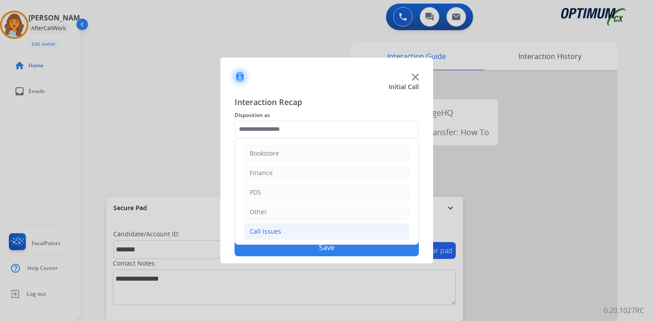
click at [271, 232] on div "Call Issues" at bounding box center [266, 231] width 32 height 9
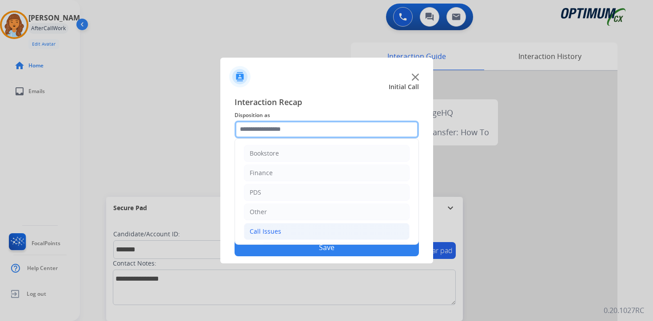
scroll to position [148, 0]
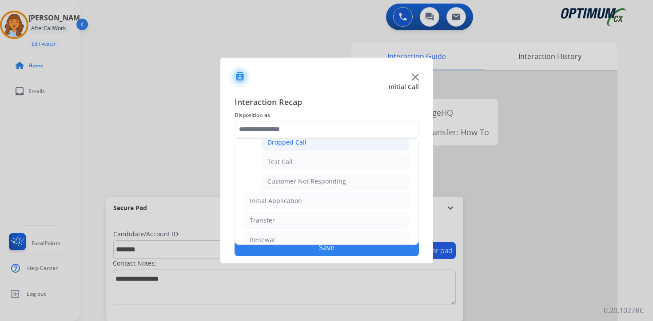
click at [283, 140] on div "Dropped Call" at bounding box center [286, 142] width 39 height 9
type input "**********"
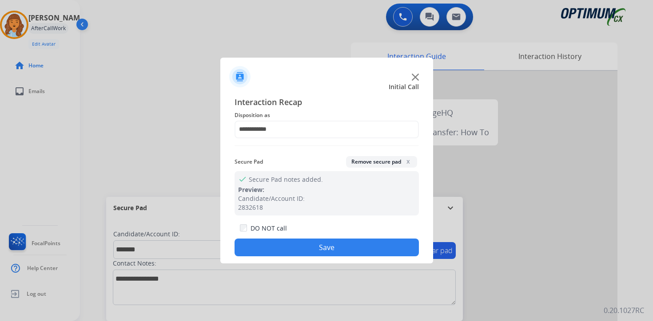
click at [306, 247] on button "Save" at bounding box center [326, 248] width 184 height 18
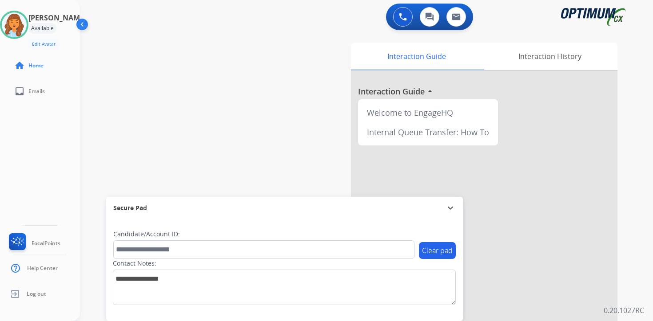
click at [641, 197] on div "0 Voice Interactions 0 Chat Interactions 0 Email Interactions swap_horiz Break …" at bounding box center [366, 160] width 573 height 321
click at [400, 10] on button at bounding box center [403, 17] width 20 height 20
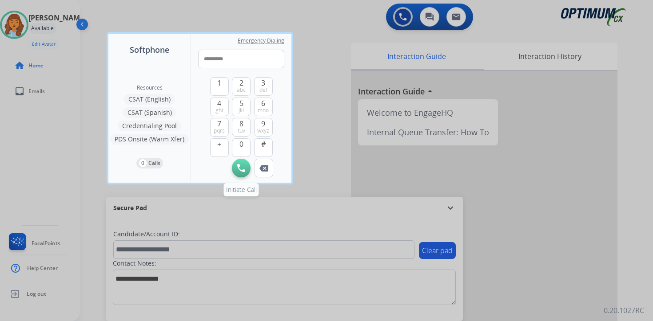
type input "*********"
click at [246, 172] on button "Initiate Call" at bounding box center [241, 168] width 19 height 19
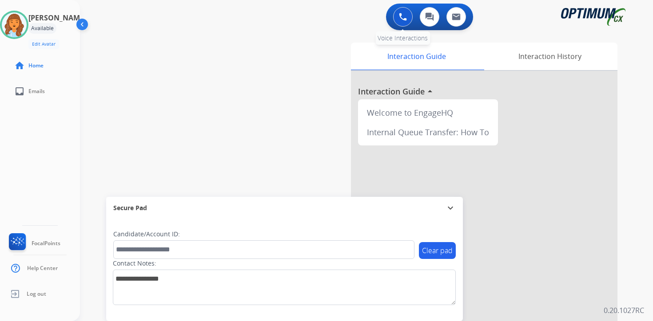
click at [400, 20] on img at bounding box center [403, 17] width 8 height 8
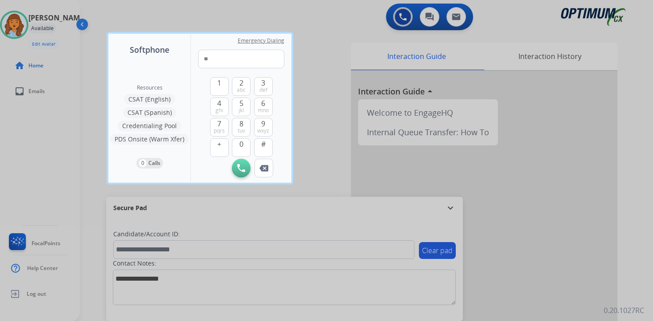
type input "*"
type input "**********"
click at [243, 166] on img at bounding box center [241, 168] width 8 height 8
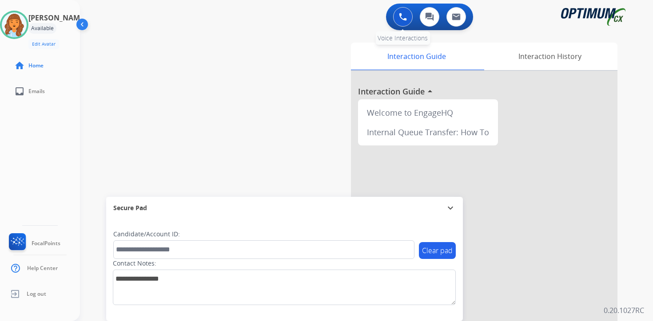
click at [400, 17] on img at bounding box center [403, 17] width 8 height 8
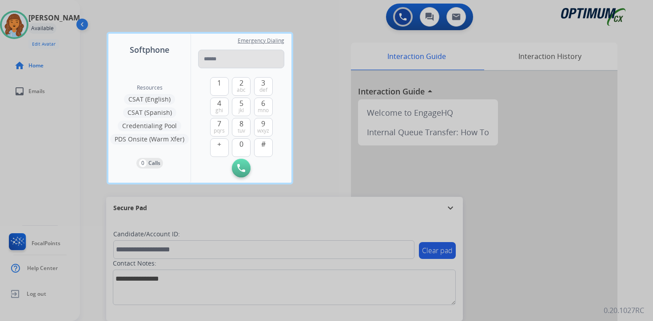
click at [214, 57] on input "tel" at bounding box center [241, 59] width 86 height 19
click at [220, 66] on input "tel" at bounding box center [241, 59] width 86 height 19
type input "*********"
click at [243, 172] on img at bounding box center [241, 168] width 8 height 8
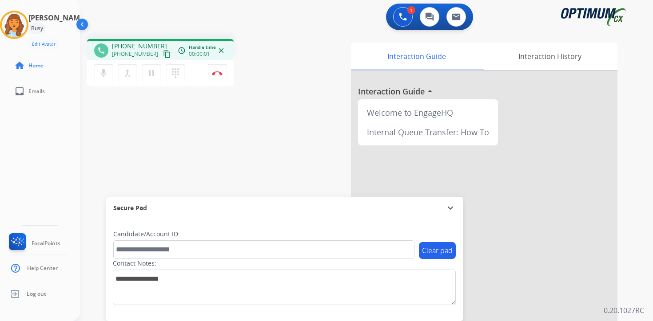
click at [163, 56] on mat-icon "content_copy" at bounding box center [167, 54] width 8 height 8
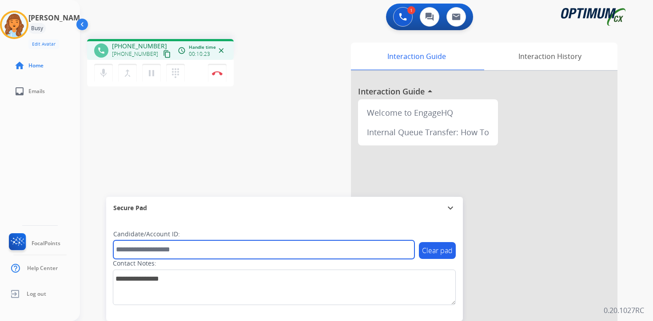
click at [214, 246] on input "text" at bounding box center [263, 250] width 301 height 19
type input "*******"
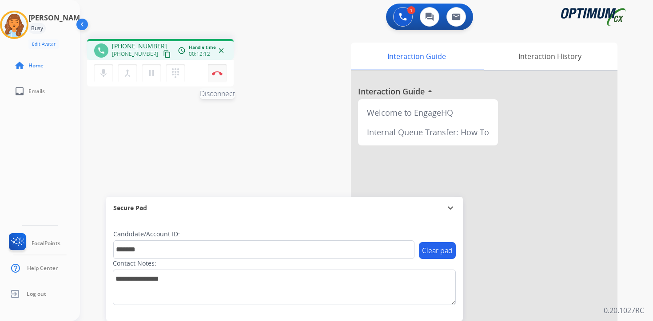
click at [217, 70] on button "Disconnect" at bounding box center [217, 73] width 19 height 19
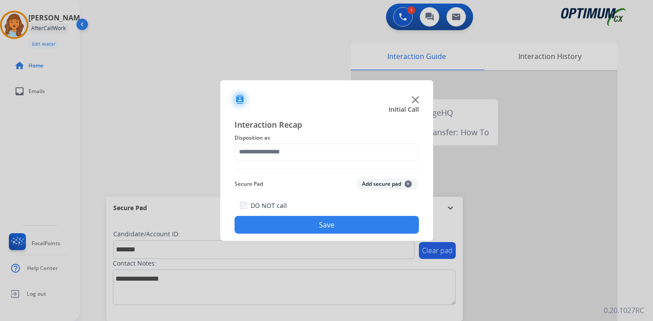
click at [409, 183] on span "+" at bounding box center [408, 184] width 7 height 7
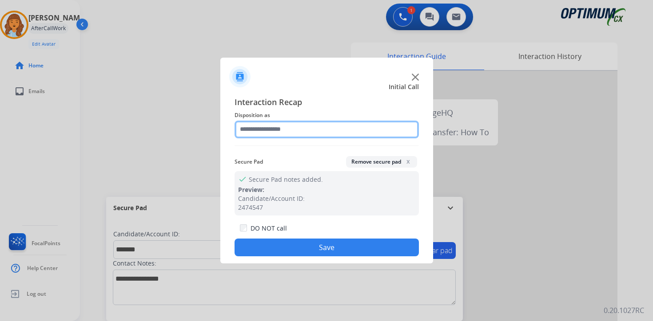
click at [266, 126] on input "text" at bounding box center [326, 130] width 184 height 18
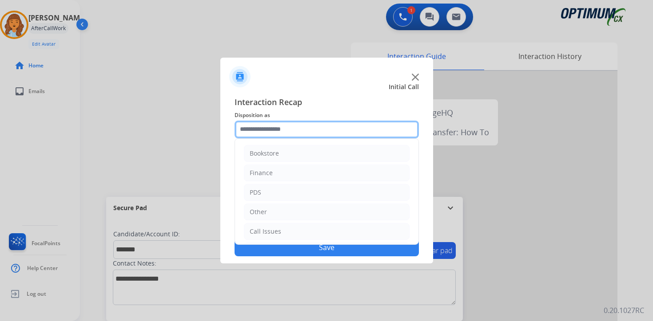
scroll to position [60, 0]
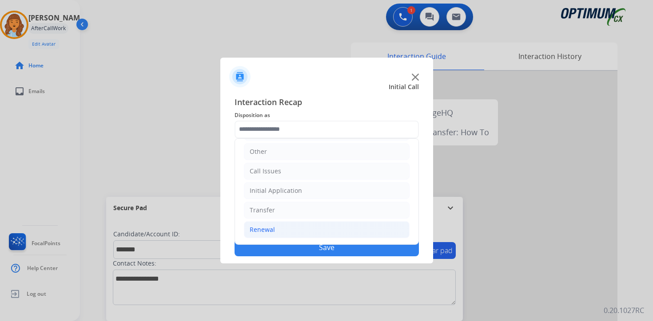
click at [280, 222] on li "Renewal" at bounding box center [327, 230] width 166 height 17
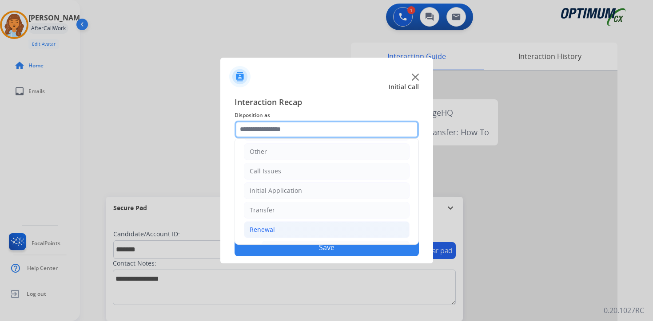
scroll to position [208, 0]
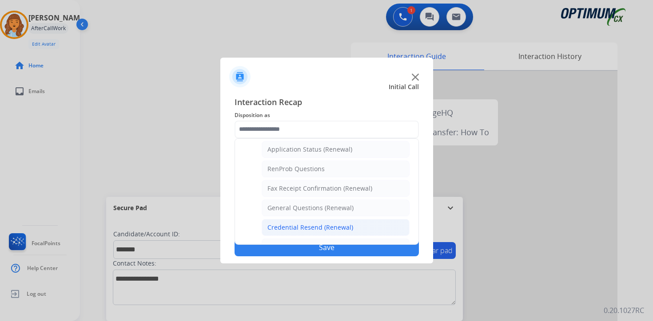
click at [288, 228] on div "Credential Resend (Renewal)" at bounding box center [310, 227] width 86 height 9
type input "**********"
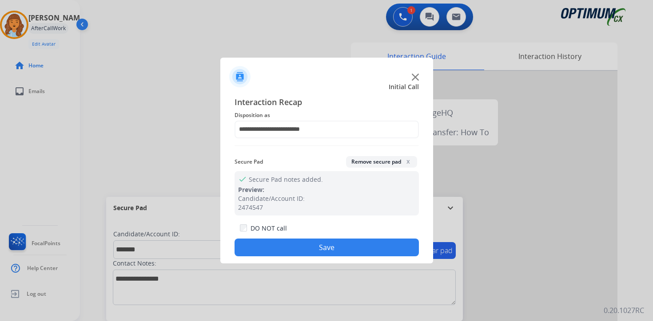
click at [291, 246] on button "Save" at bounding box center [326, 248] width 184 height 18
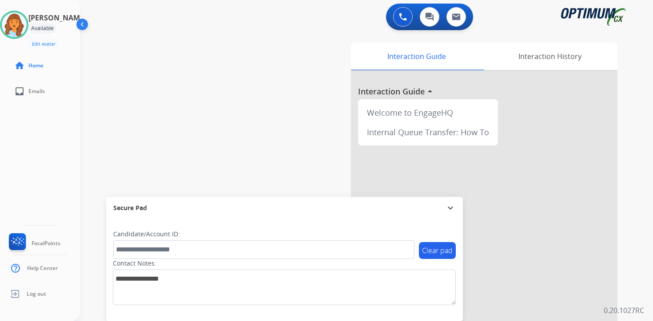
click at [627, 300] on div "Interaction Guide Interaction History Interaction Guide arrow_drop_up Welcome t…" at bounding box center [471, 220] width 322 height 363
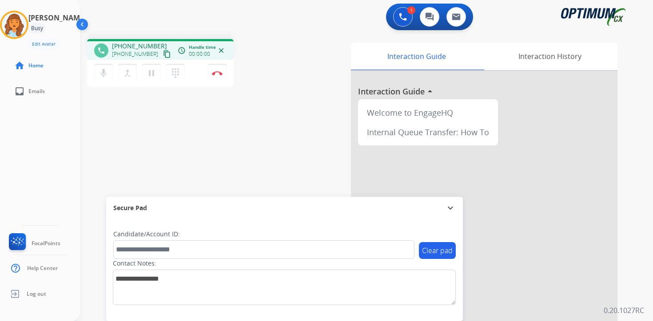
click at [163, 54] on mat-icon "content_copy" at bounding box center [167, 54] width 8 height 8
click at [417, 317] on div "Clear pad Candidate/Account ID: Contact Notes:" at bounding box center [284, 270] width 357 height 102
click at [222, 73] on img at bounding box center [217, 73] width 11 height 4
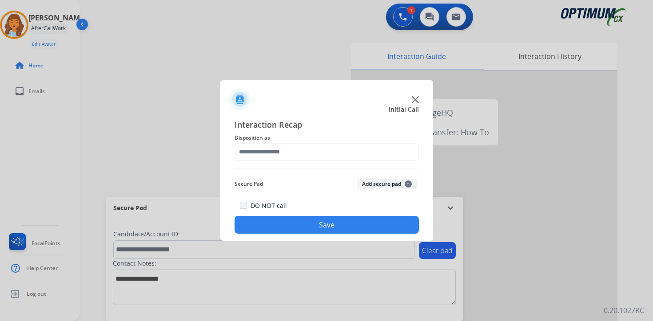
click at [408, 186] on span "+" at bounding box center [408, 184] width 7 height 7
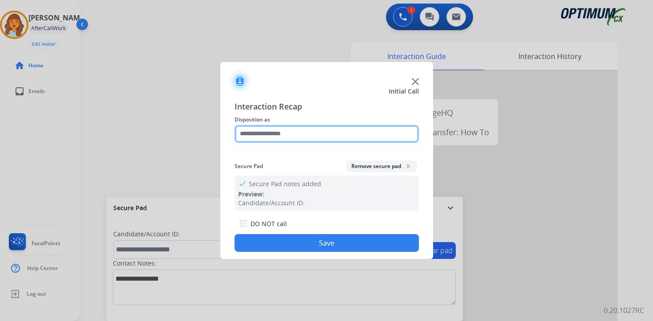
click at [263, 132] on input "text" at bounding box center [326, 134] width 184 height 18
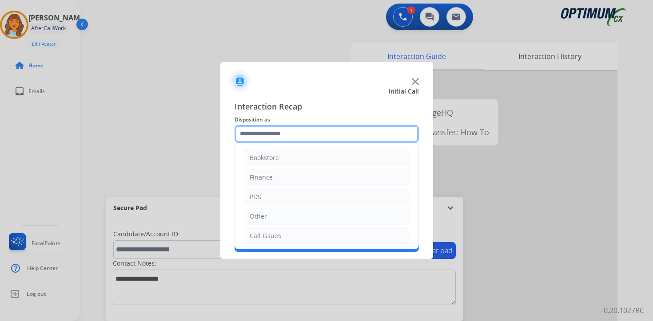
scroll to position [60, 0]
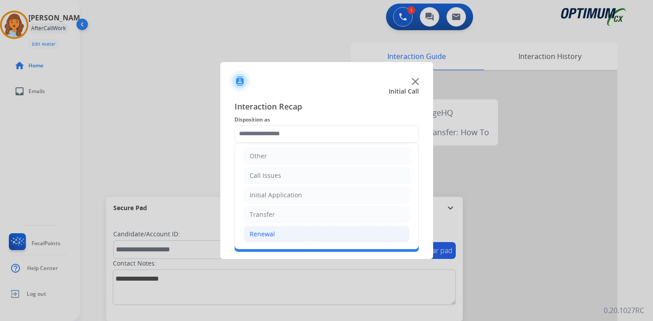
click at [265, 237] on div "Renewal" at bounding box center [262, 234] width 25 height 9
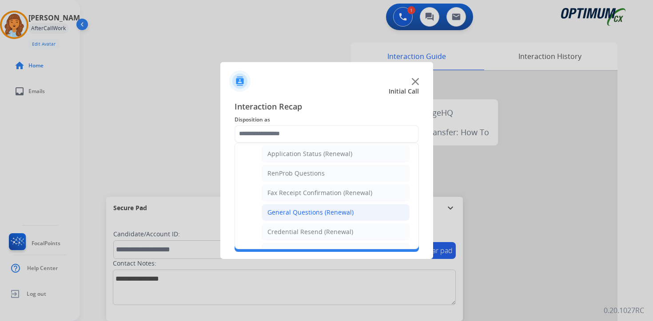
click at [294, 210] on div "General Questions (Renewal)" at bounding box center [310, 212] width 86 height 9
type input "**********"
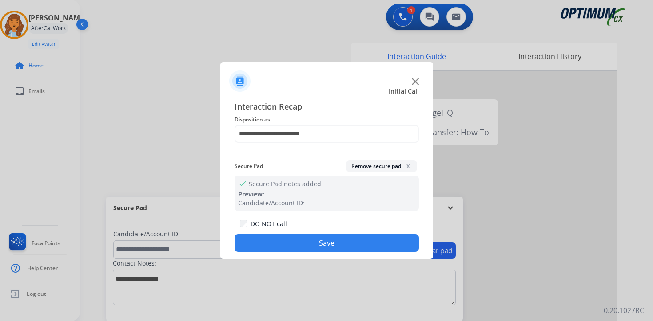
click at [326, 241] on button "Save" at bounding box center [326, 243] width 184 height 18
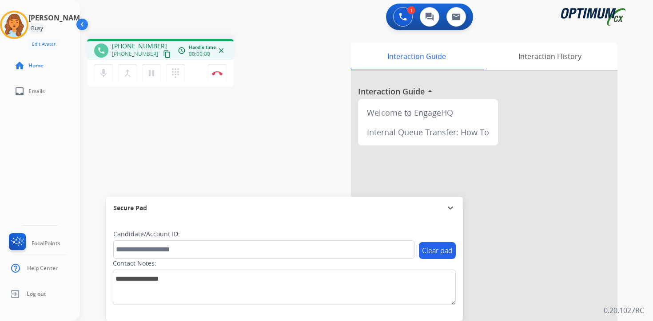
click at [163, 56] on mat-icon "content_copy" at bounding box center [167, 54] width 8 height 8
click at [548, 306] on div at bounding box center [484, 236] width 266 height 331
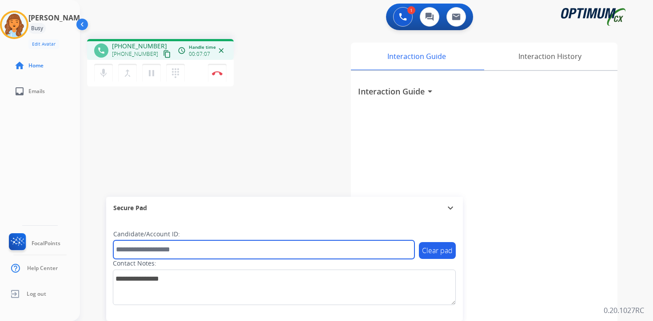
click at [130, 246] on input "text" at bounding box center [263, 250] width 301 height 19
type input "*******"
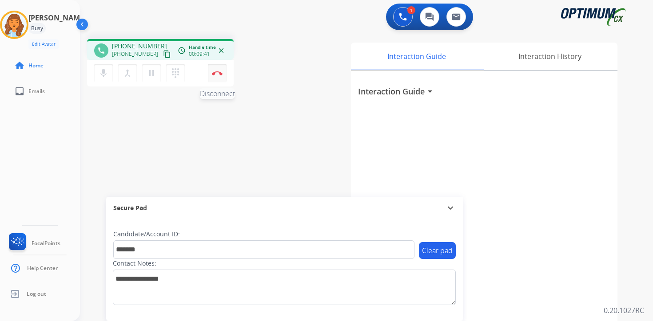
click at [222, 74] on img at bounding box center [217, 73] width 11 height 4
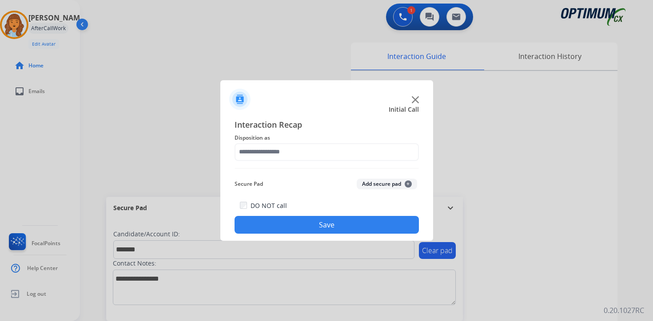
click at [404, 188] on button "Add secure pad +" at bounding box center [387, 184] width 60 height 11
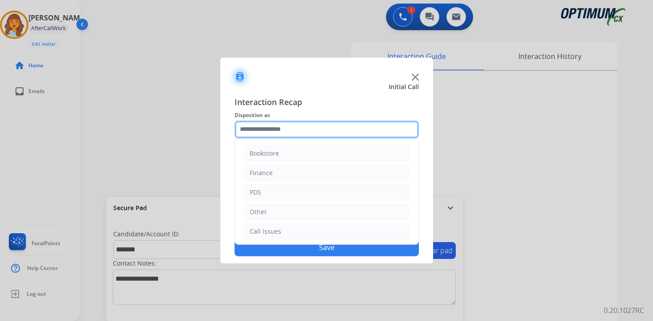
click at [257, 121] on input "text" at bounding box center [326, 130] width 184 height 18
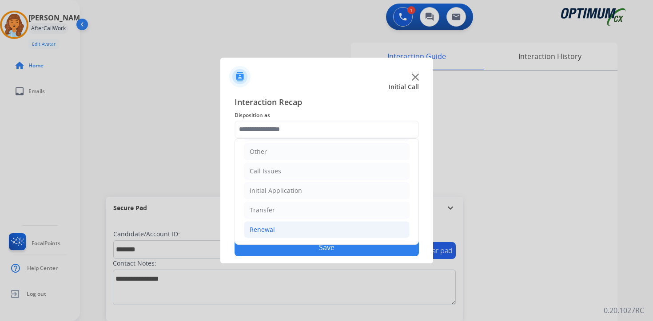
click at [260, 230] on div "Renewal" at bounding box center [262, 230] width 25 height 9
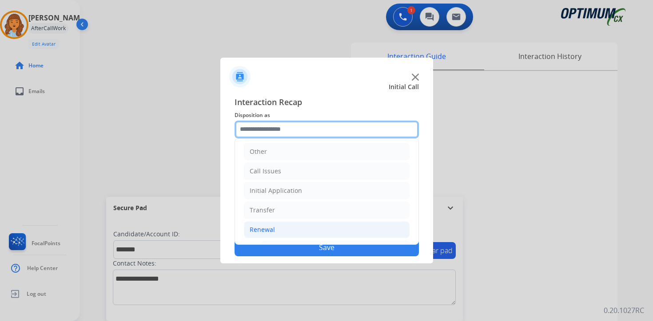
scroll to position [208, 0]
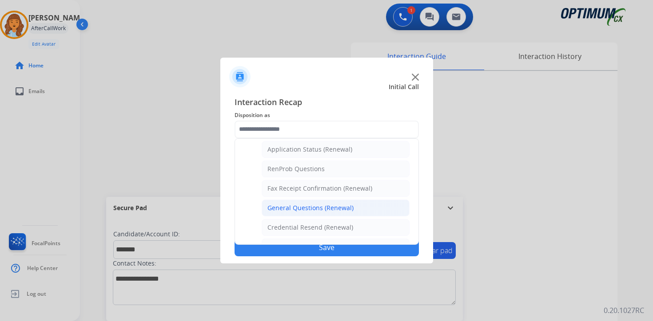
click at [279, 205] on div "General Questions (Renewal)" at bounding box center [310, 208] width 86 height 9
type input "**********"
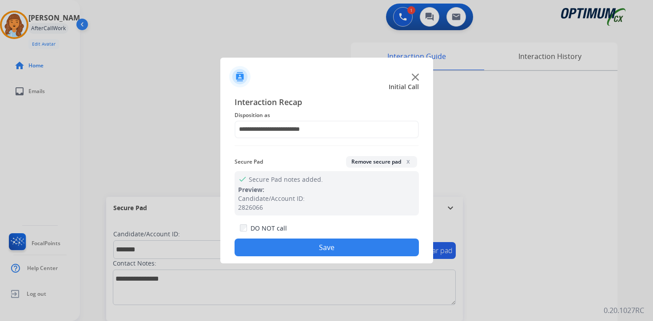
click at [293, 249] on button "Save" at bounding box center [326, 248] width 184 height 18
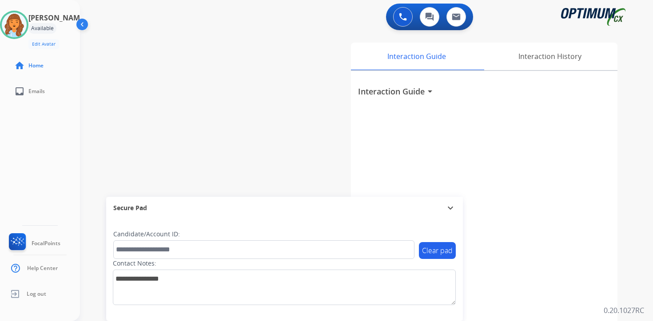
click at [641, 233] on div "0 Voice Interactions 0 Chat Interactions 0 Email Interactions swap_horiz Break …" at bounding box center [366, 160] width 573 height 321
click at [20, 28] on img at bounding box center [14, 24] width 25 height 25
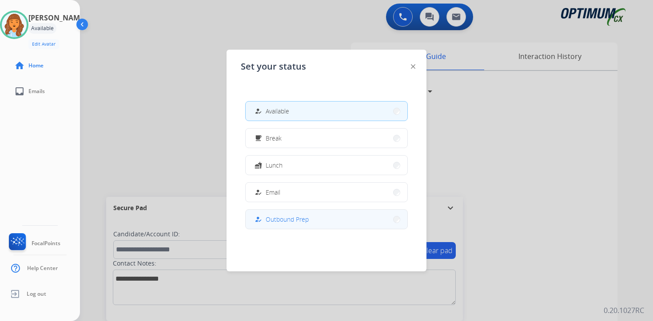
scroll to position [222, 0]
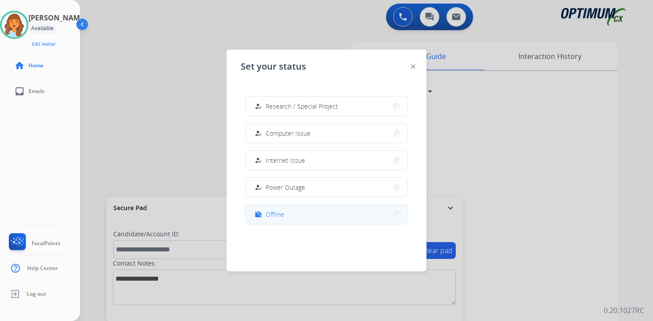
click at [286, 219] on button "work_off Offline" at bounding box center [327, 214] width 162 height 19
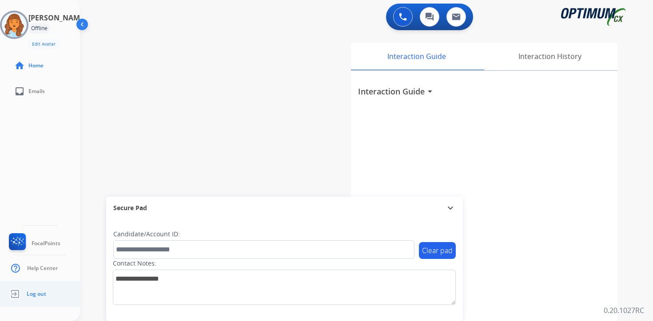
click at [39, 296] on span "Log out" at bounding box center [37, 294] width 20 height 7
